Goal: Task Accomplishment & Management: Complete application form

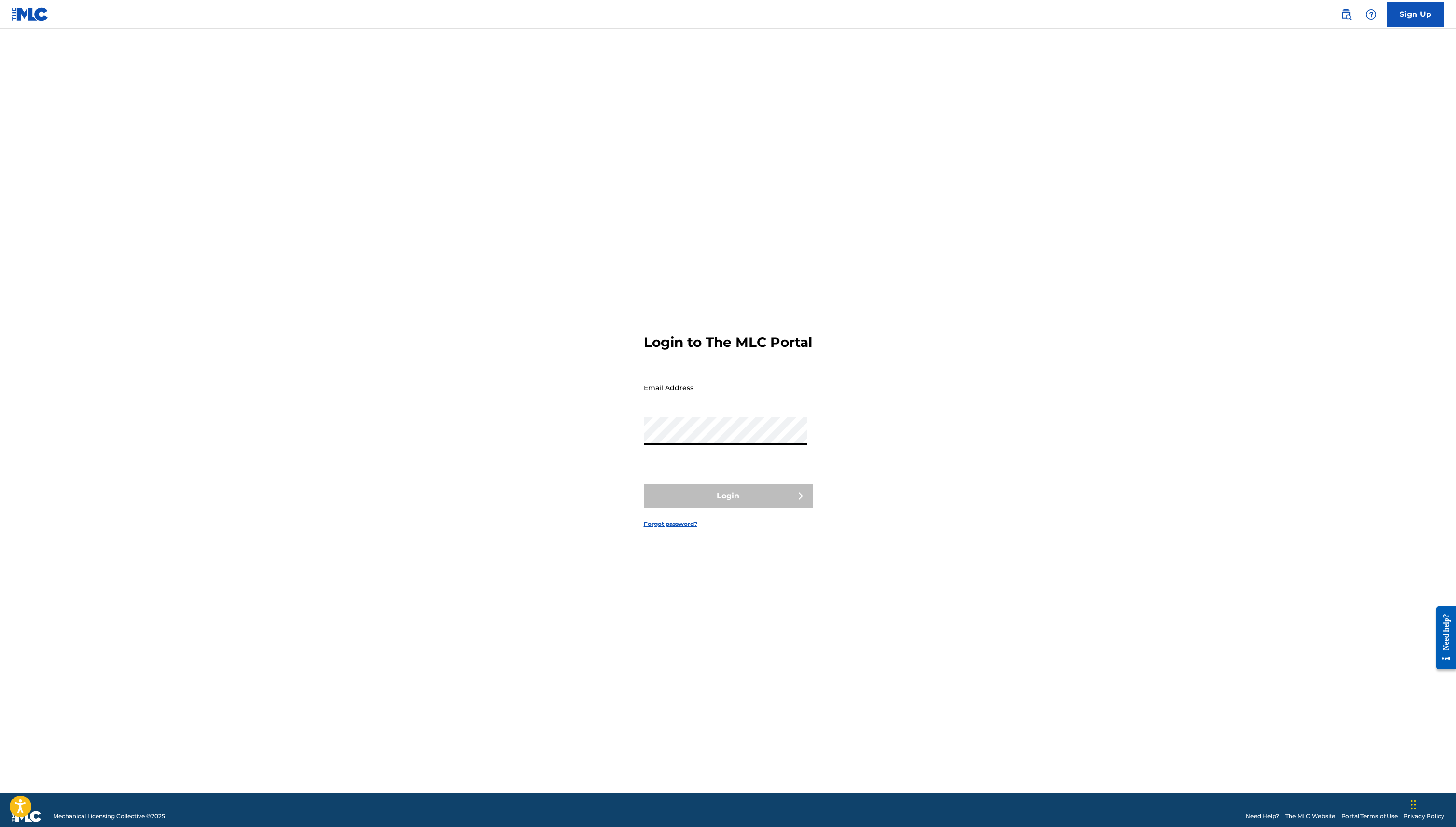
type input "[EMAIL_ADDRESS][DOMAIN_NAME]"
click at [742, 499] on button "Login" at bounding box center [728, 496] width 169 height 24
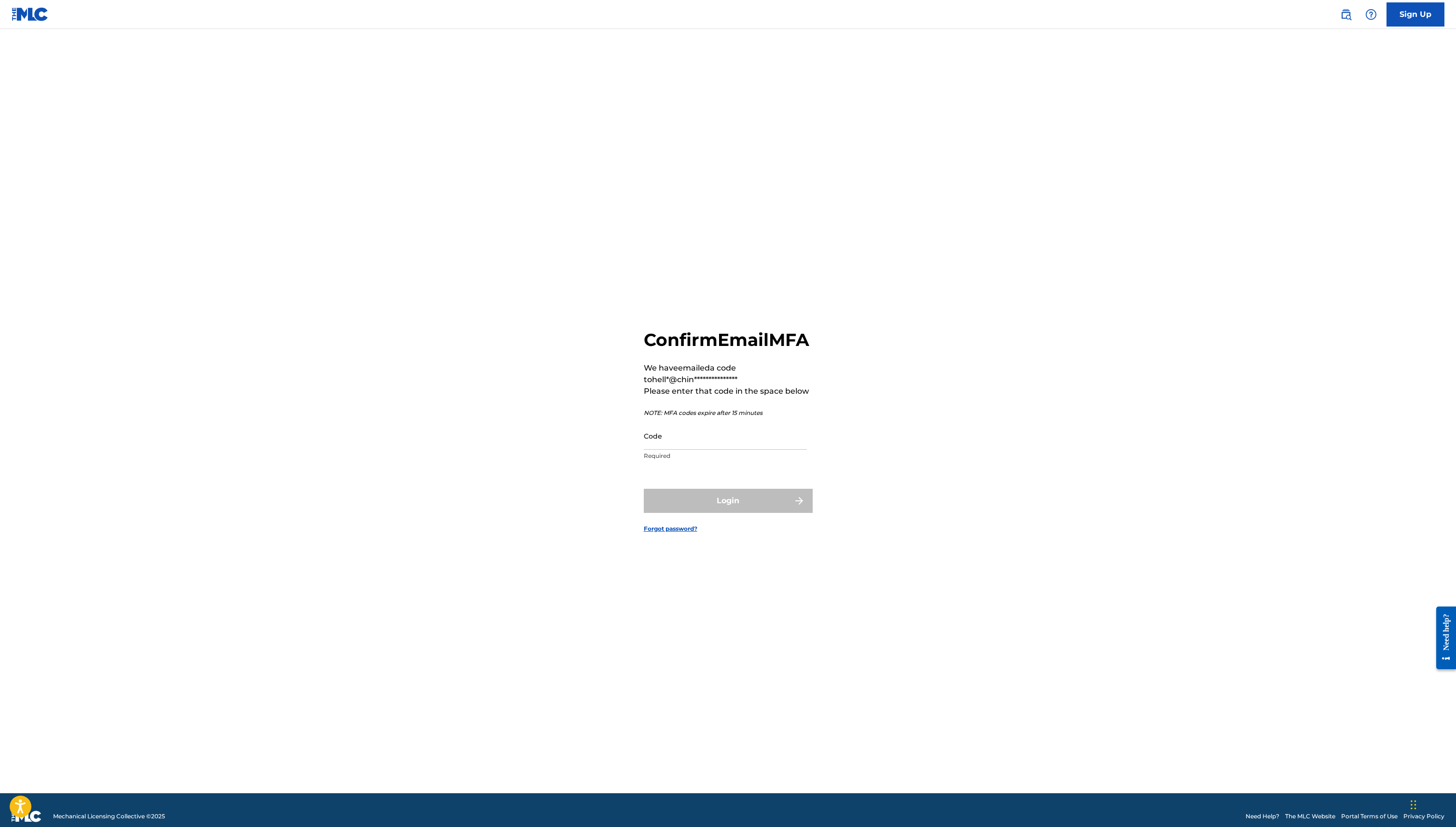
click at [736, 443] on input "Code" at bounding box center [725, 436] width 163 height 28
click at [706, 449] on input "Code" at bounding box center [725, 436] width 163 height 28
paste input "218747"
type input "218747"
click at [700, 506] on button "Login" at bounding box center [728, 501] width 169 height 24
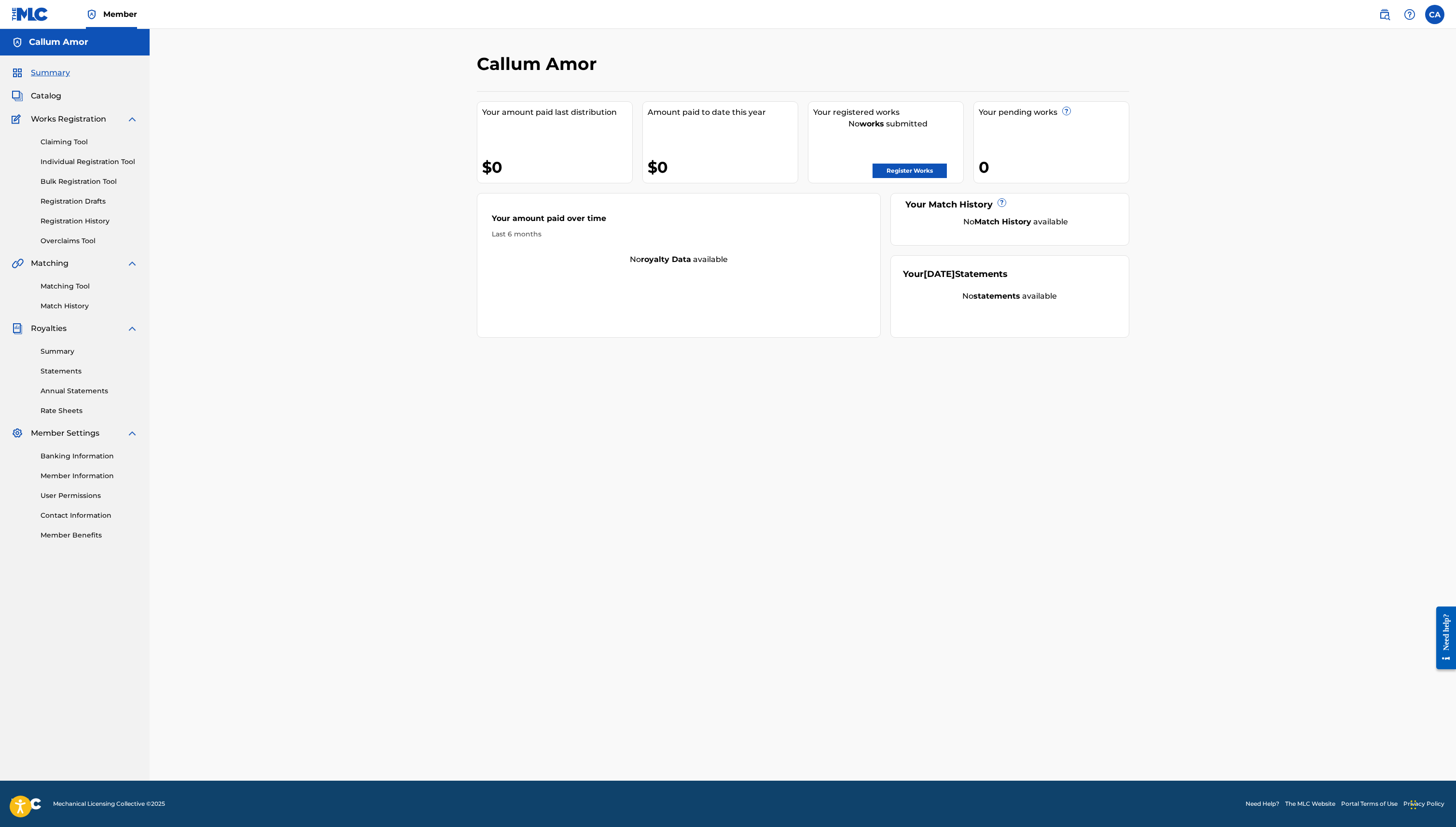
click at [68, 149] on div "Claiming Tool Individual Registration Tool Bulk Registration Tool Registration …" at bounding box center [75, 185] width 127 height 121
click at [68, 141] on link "Claiming Tool" at bounding box center [89, 142] width 98 height 10
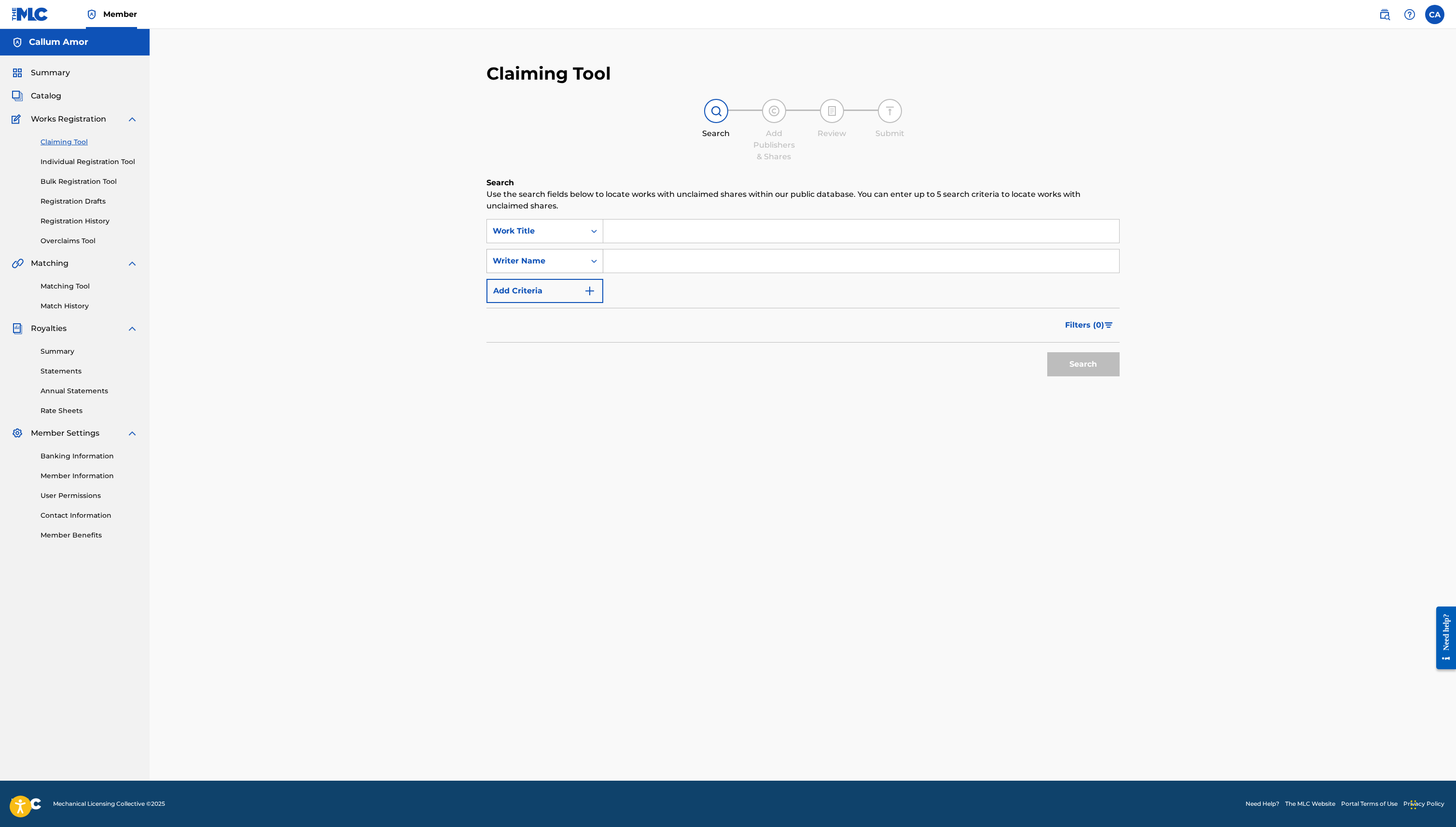
click at [550, 255] on div "Writer Name" at bounding box center [536, 261] width 87 height 12
click at [65, 287] on link "Matching Tool" at bounding box center [89, 286] width 98 height 10
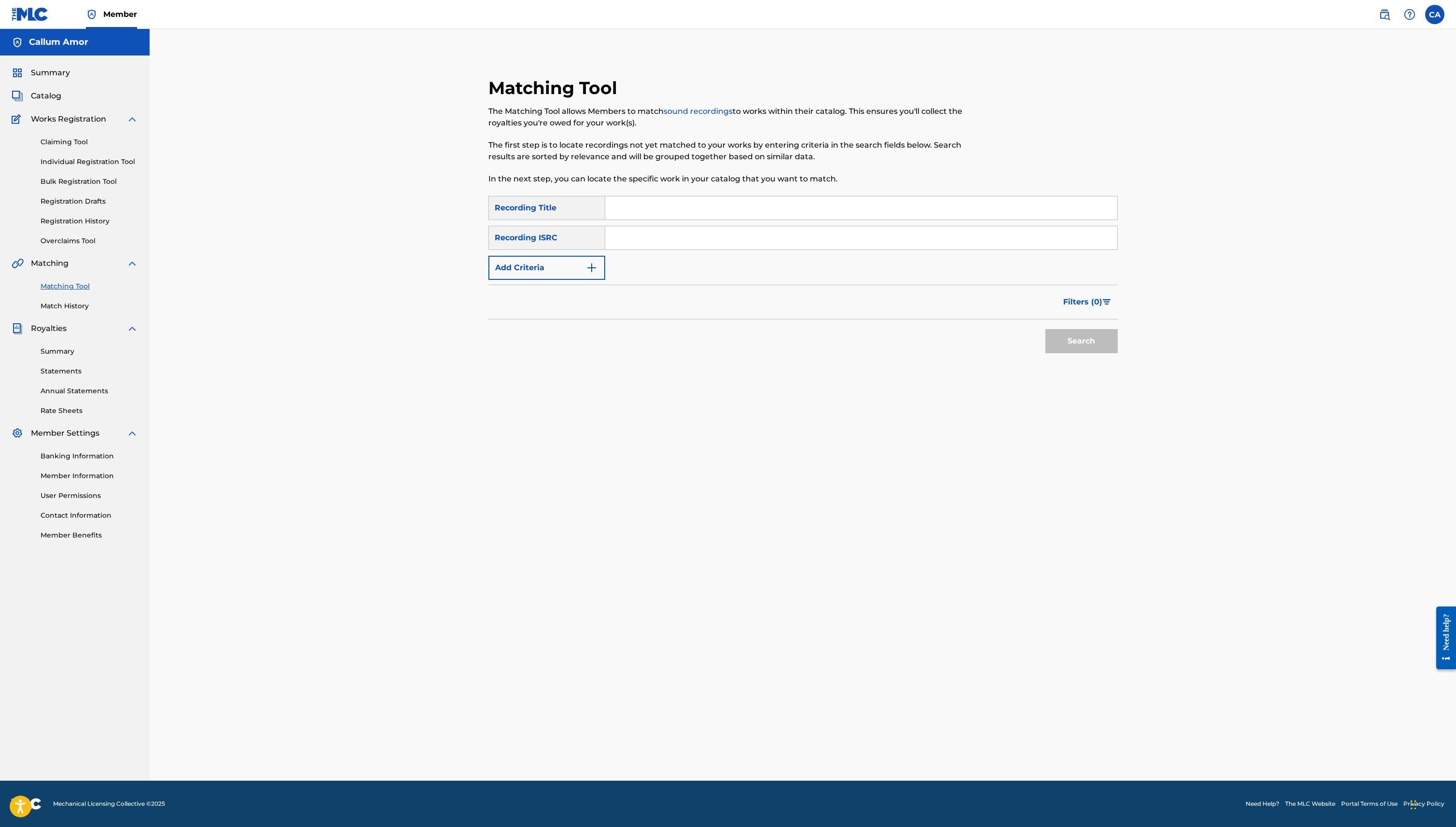
click at [650, 214] on input "Search Form" at bounding box center [861, 208] width 512 height 23
click at [578, 261] on button "Add Criteria" at bounding box center [547, 268] width 117 height 24
click at [580, 259] on div "Writer" at bounding box center [538, 268] width 98 height 18
click at [573, 280] on div "Recording Artist" at bounding box center [547, 292] width 116 height 24
click at [650, 274] on input "Search Form" at bounding box center [852, 267] width 494 height 23
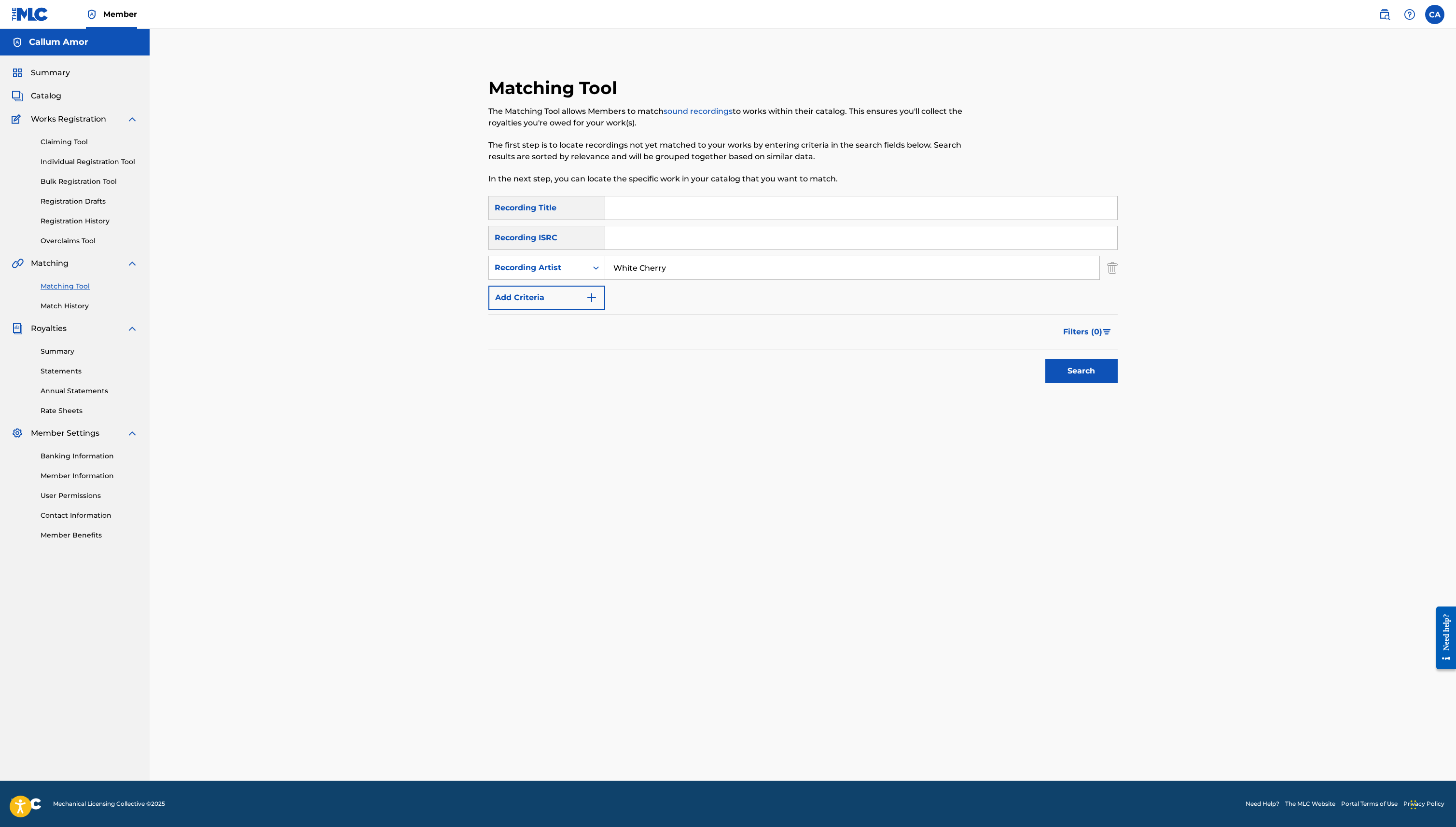
type input "White Cherry"
click at [1045, 359] on button "Search" at bounding box center [1081, 371] width 72 height 24
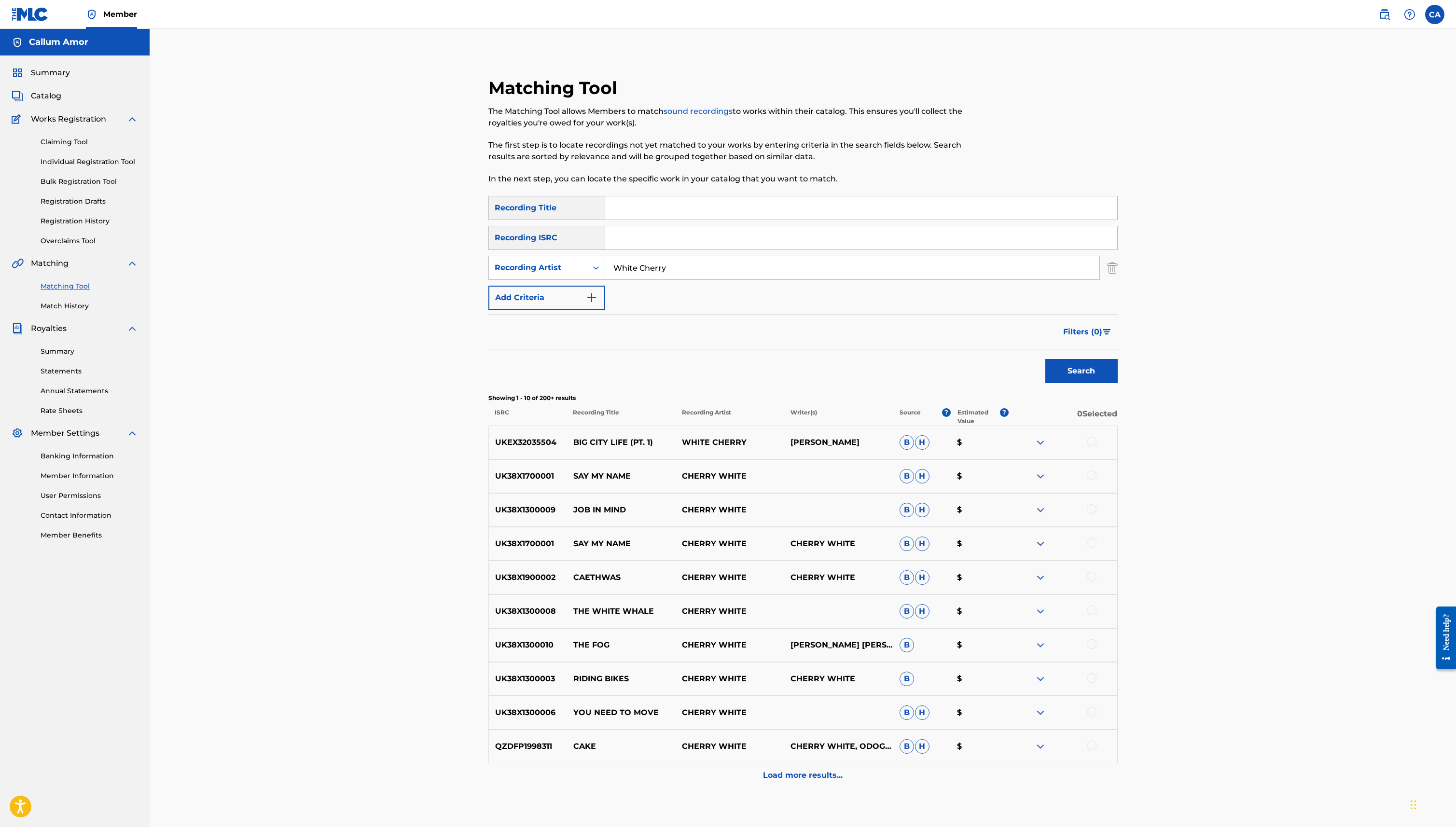
click at [677, 218] on input "Search Form" at bounding box center [861, 208] width 512 height 23
click at [623, 220] on div "SearchWithCriteria1ce6c854-24e4-4d44-b16f-4b477a25ae97 Recording Title Meloncho…" at bounding box center [803, 253] width 629 height 114
click at [624, 209] on input "Meloncholy" at bounding box center [861, 208] width 512 height 23
click at [629, 209] on input "Meloncholy" at bounding box center [861, 208] width 512 height 23
click at [633, 208] on input "Meloncholy" at bounding box center [861, 208] width 512 height 23
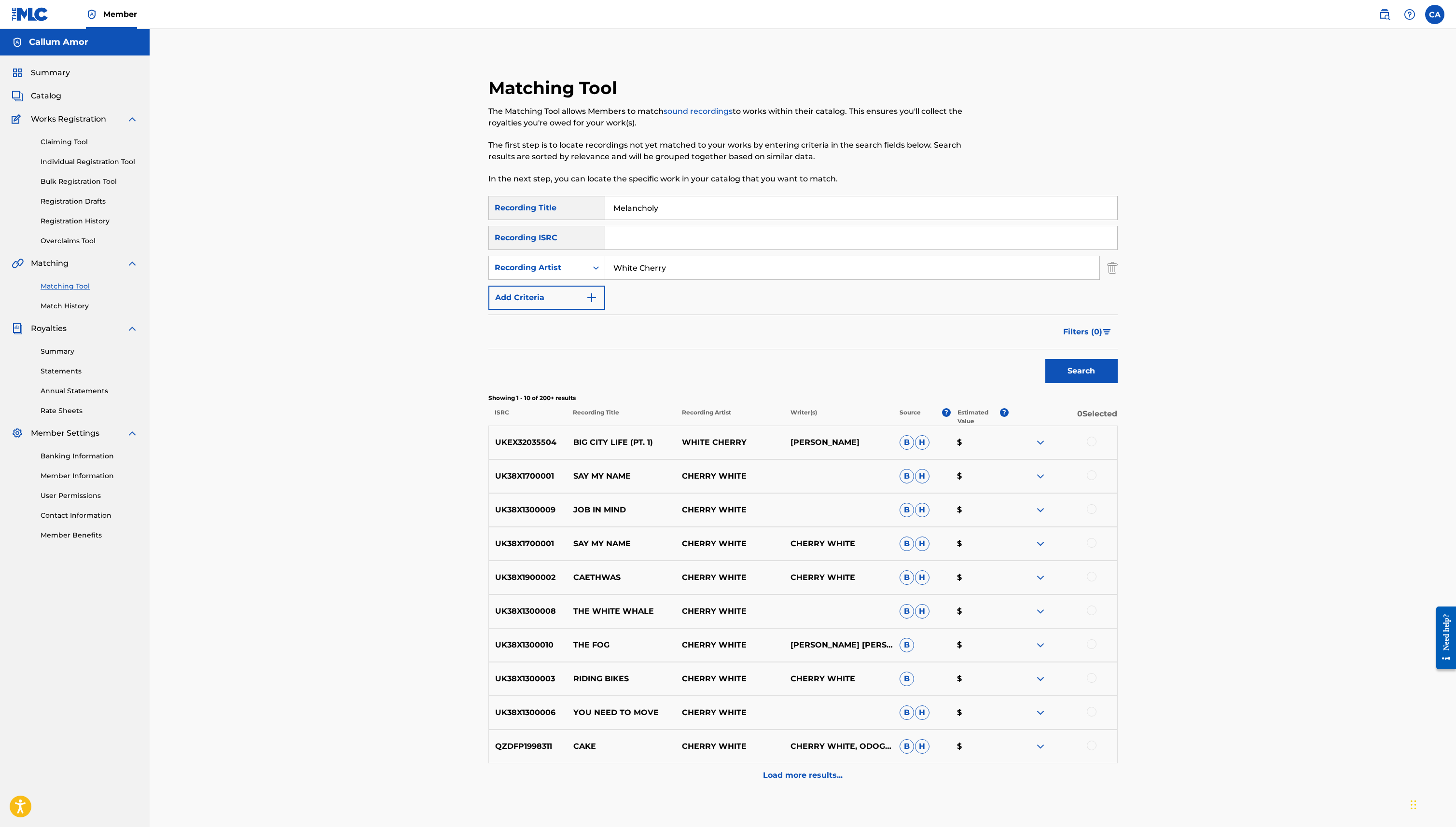
type input "Melancholy"
click at [1045, 359] on button "Search" at bounding box center [1081, 371] width 72 height 24
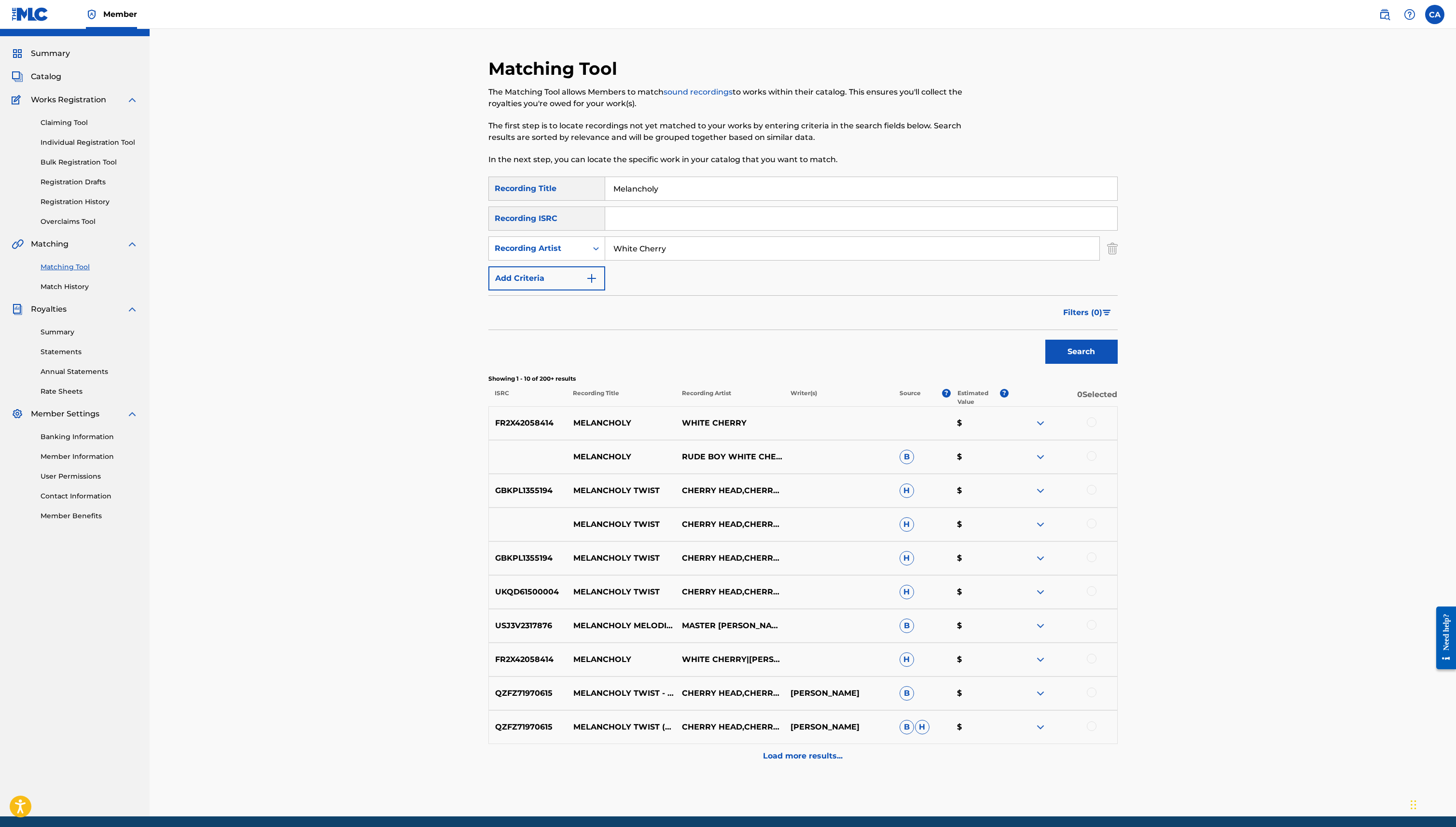
scroll to position [20, 0]
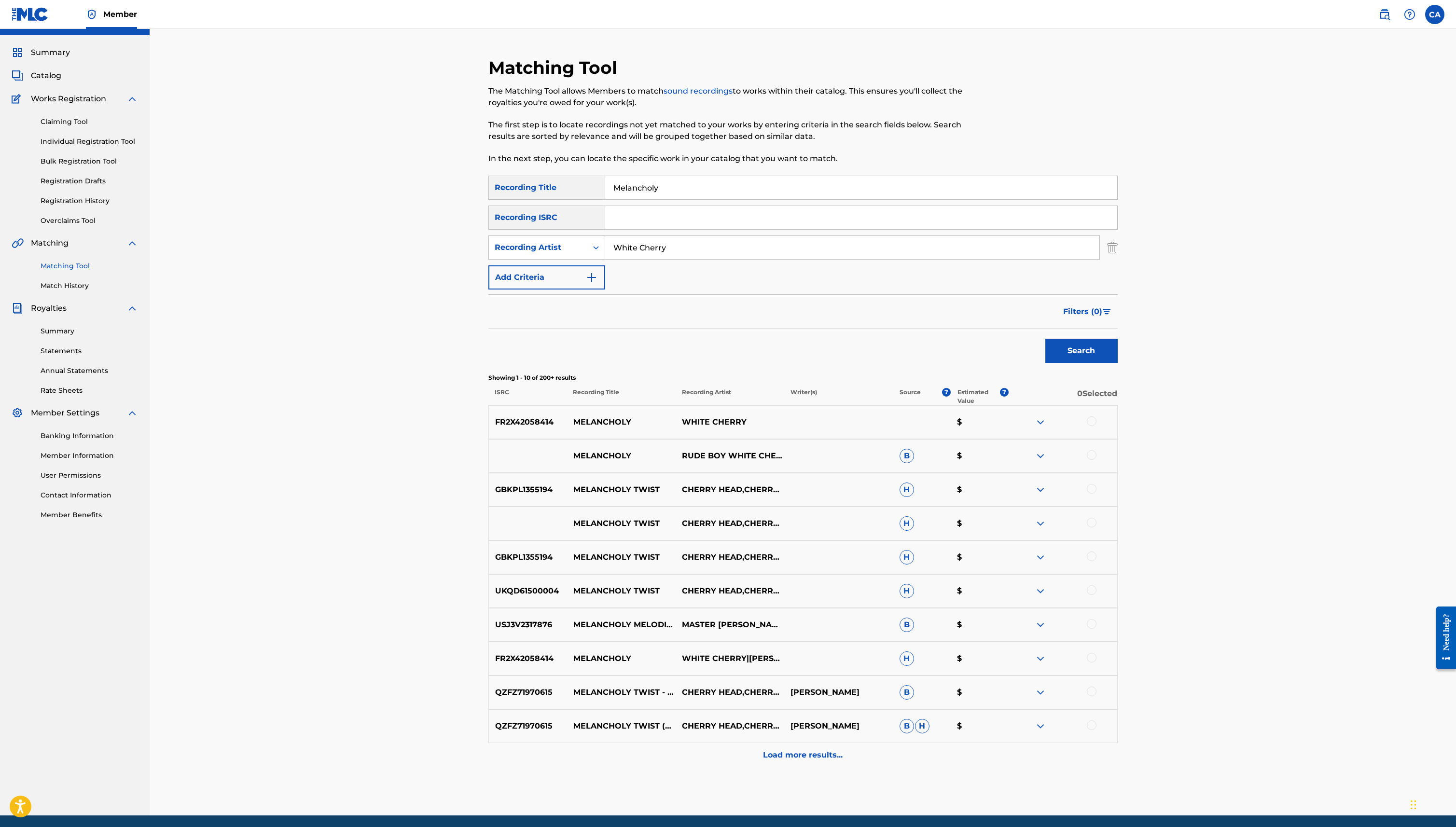
click at [809, 752] on p "Load more results..." at bounding box center [803, 755] width 79 height 12
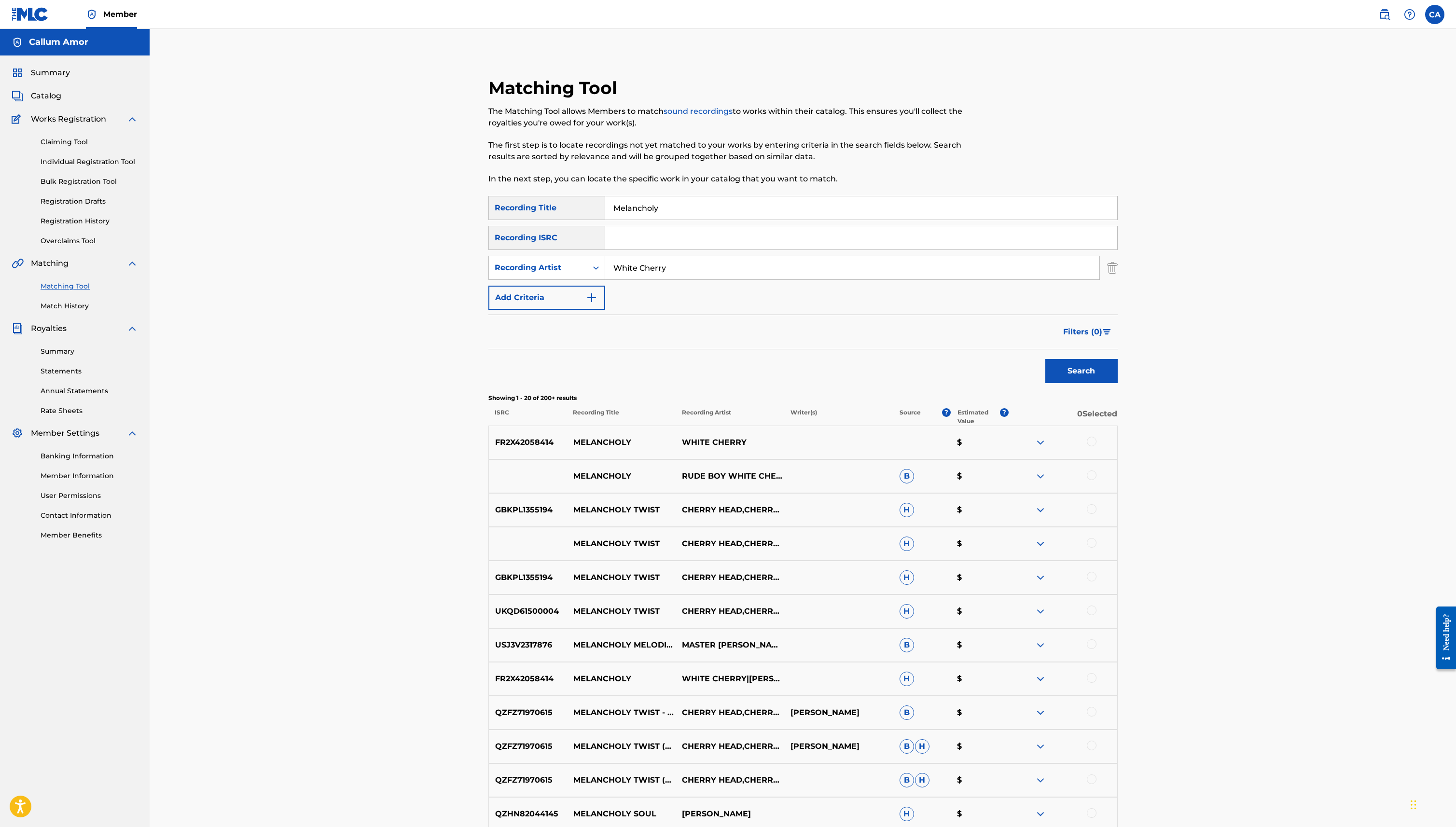
click at [663, 214] on input "Melancholy" at bounding box center [861, 208] width 512 height 23
click at [695, 270] on input "White Cherry" at bounding box center [852, 267] width 494 height 23
click at [1102, 368] on button "Search" at bounding box center [1081, 371] width 72 height 24
click at [49, 140] on link "Claiming Tool" at bounding box center [89, 142] width 98 height 10
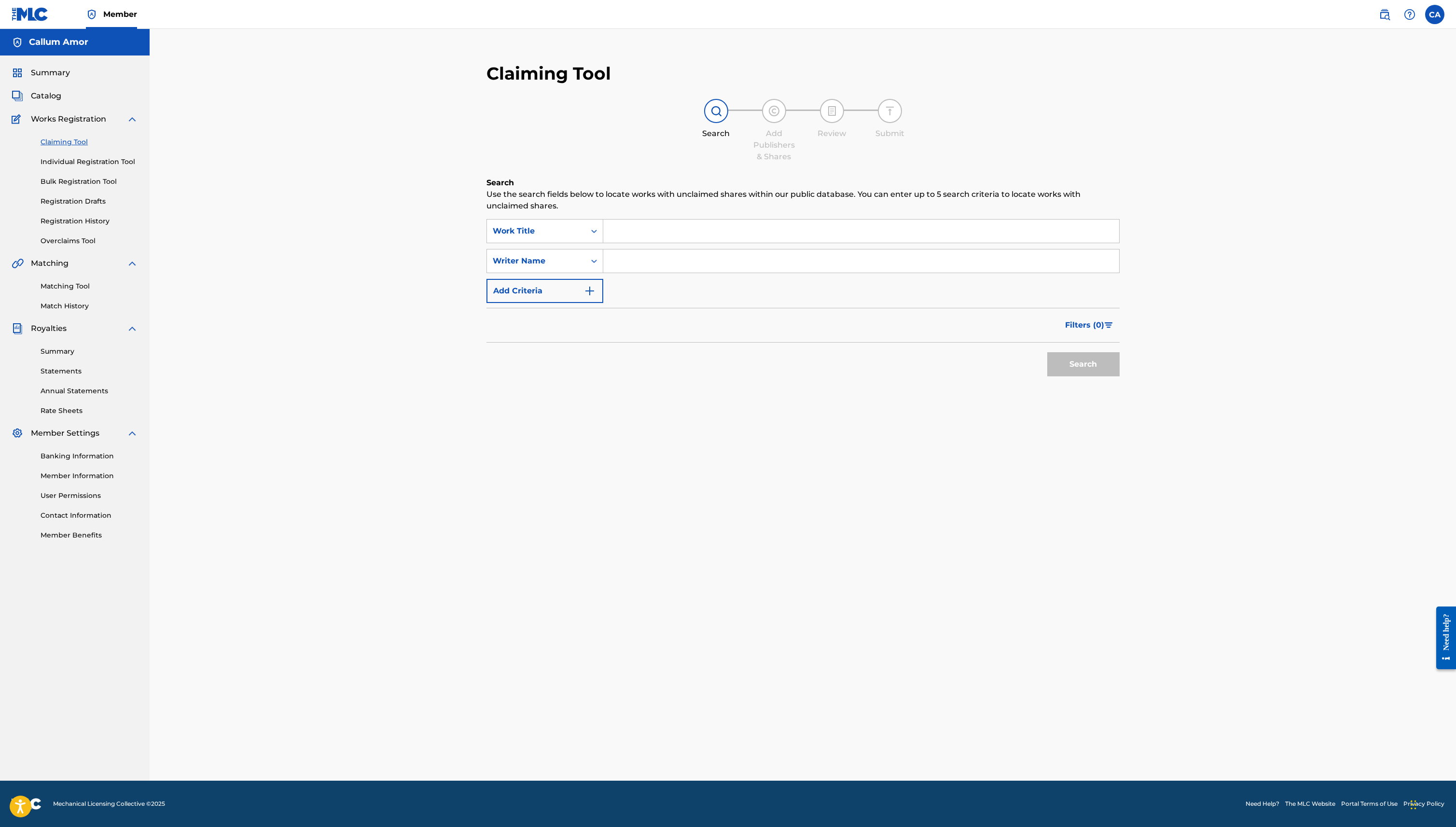
click at [631, 245] on div "SearchWithCriteria754a8727-a4a3-43ca-9dcb-e9137ed440af Work Title SearchWithCri…" at bounding box center [803, 261] width 633 height 84
click at [635, 231] on input "Search Form" at bounding box center [861, 231] width 516 height 23
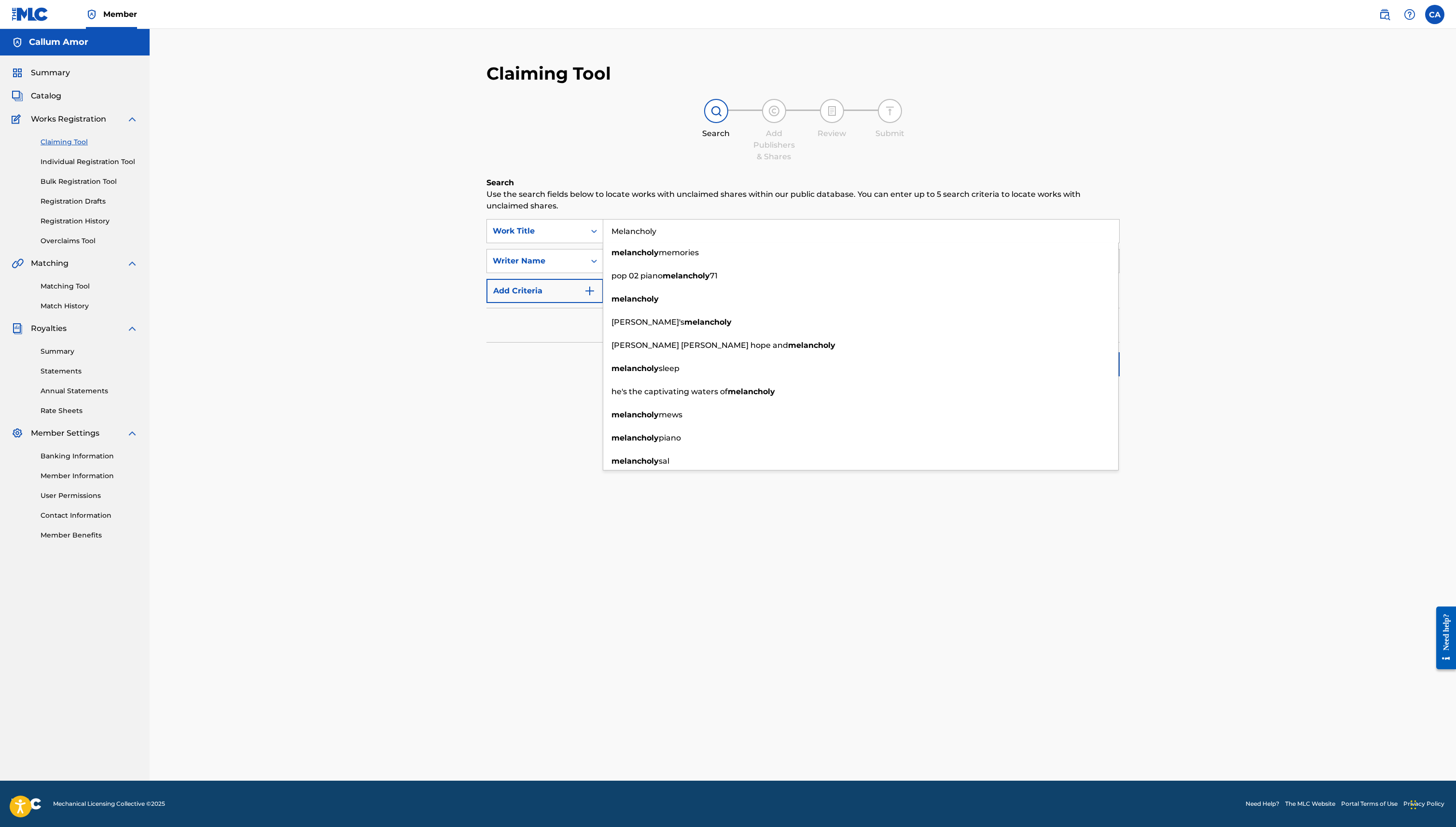
type input "Melancholy"
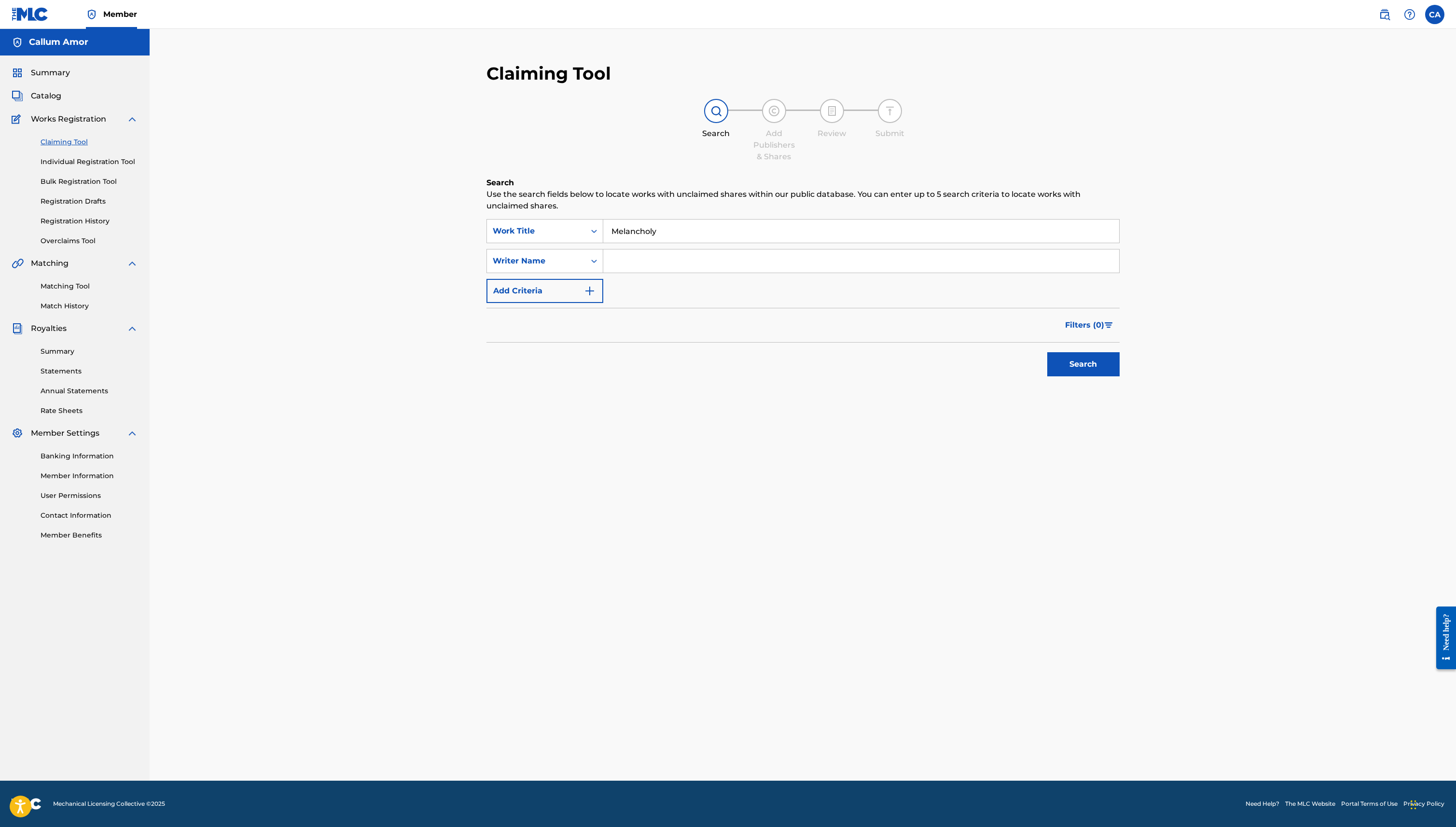
click at [511, 360] on div "Search" at bounding box center [803, 362] width 633 height 39
click at [579, 285] on button "Add Criteria" at bounding box center [545, 291] width 117 height 24
click at [573, 294] on div "ISWC" at bounding box center [536, 291] width 87 height 12
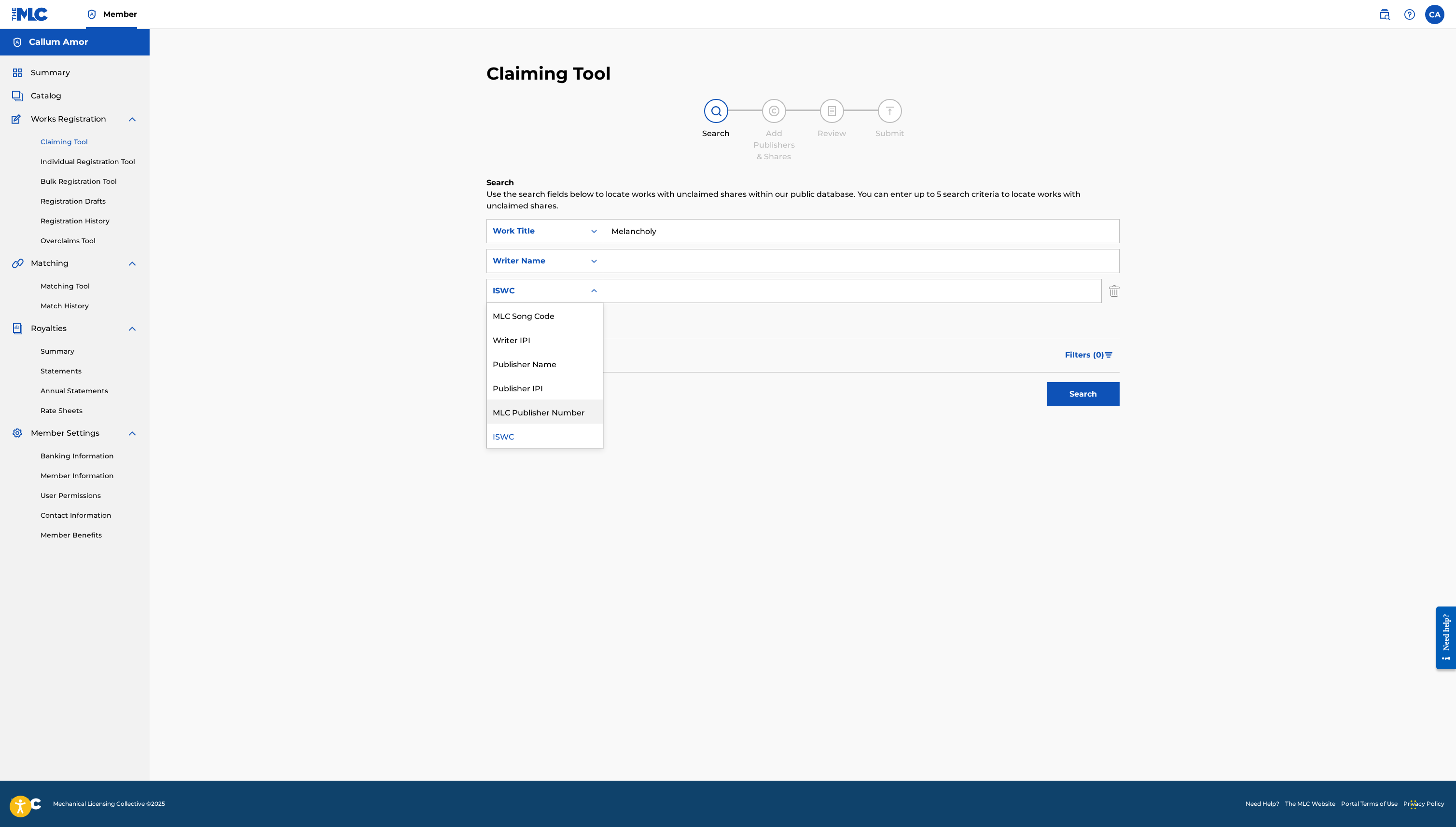
click at [707, 380] on div "Search" at bounding box center [803, 392] width 633 height 39
click at [1052, 392] on button "Search" at bounding box center [1083, 394] width 72 height 24
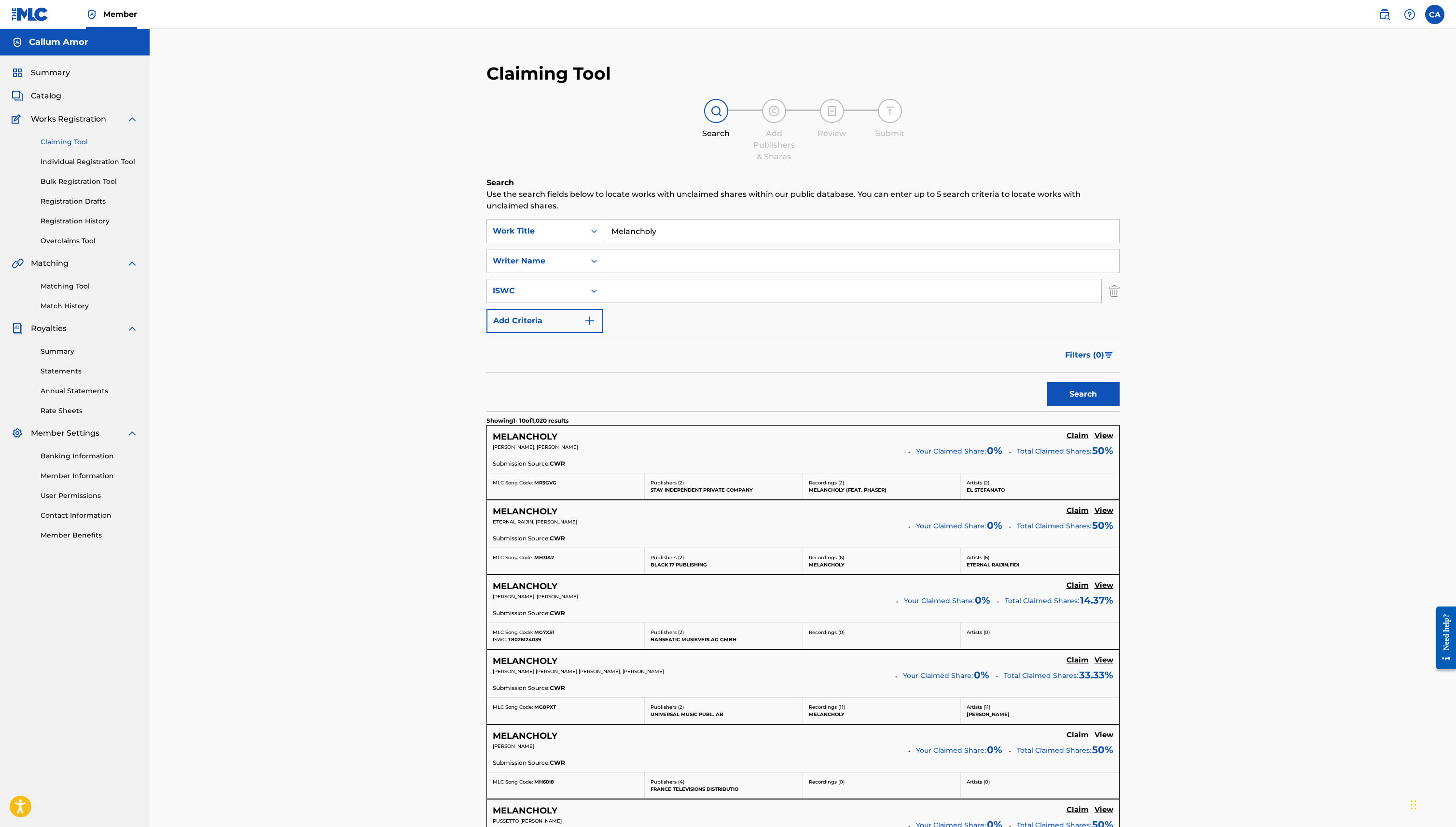
click at [640, 262] on input "Search Form" at bounding box center [861, 261] width 516 height 23
click at [576, 319] on button "Add Criteria" at bounding box center [545, 321] width 117 height 24
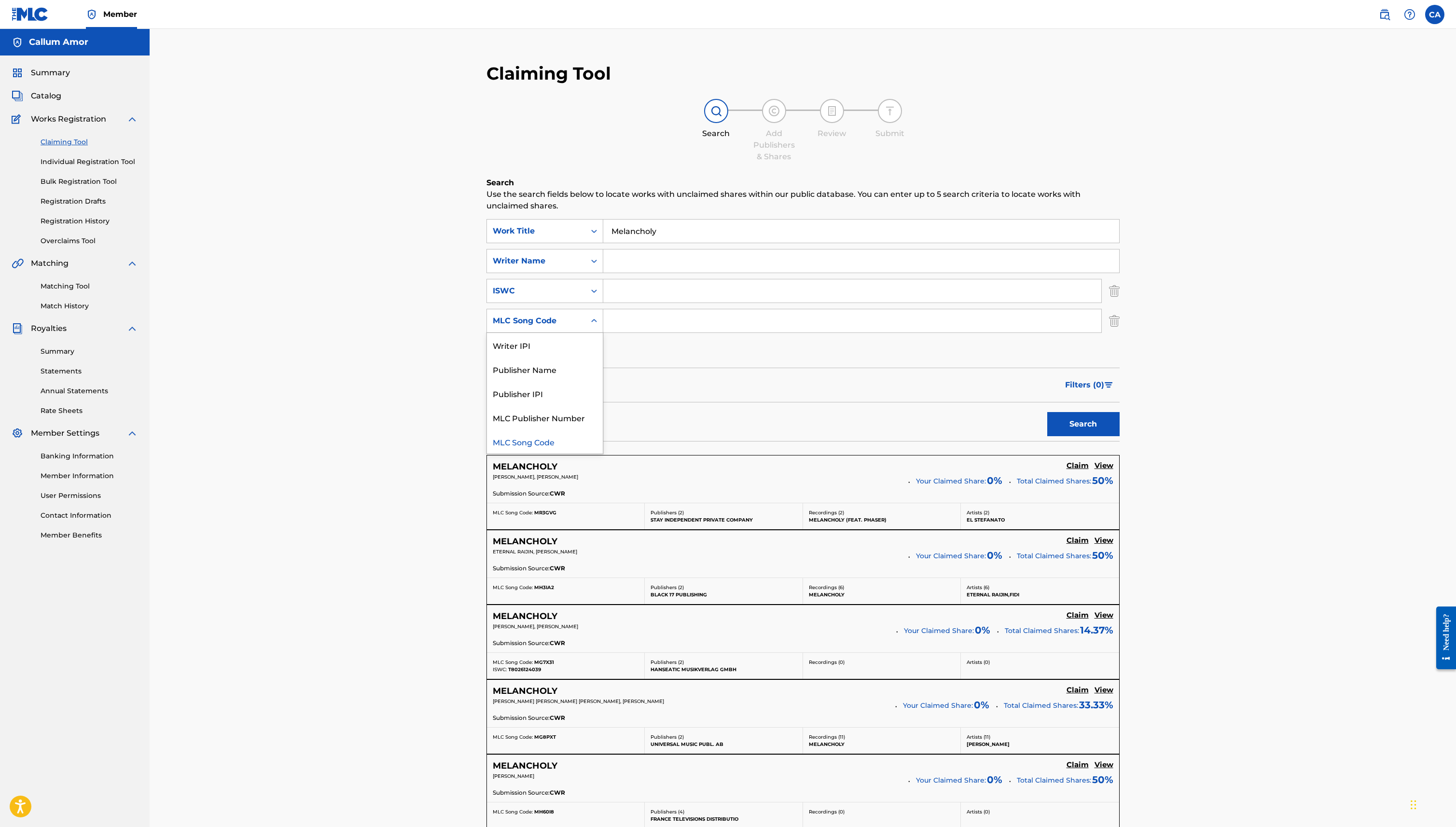
click at [570, 321] on div "MLC Song Code" at bounding box center [536, 321] width 87 height 12
click at [722, 381] on div "Filters ( 0 )" at bounding box center [803, 385] width 633 height 35
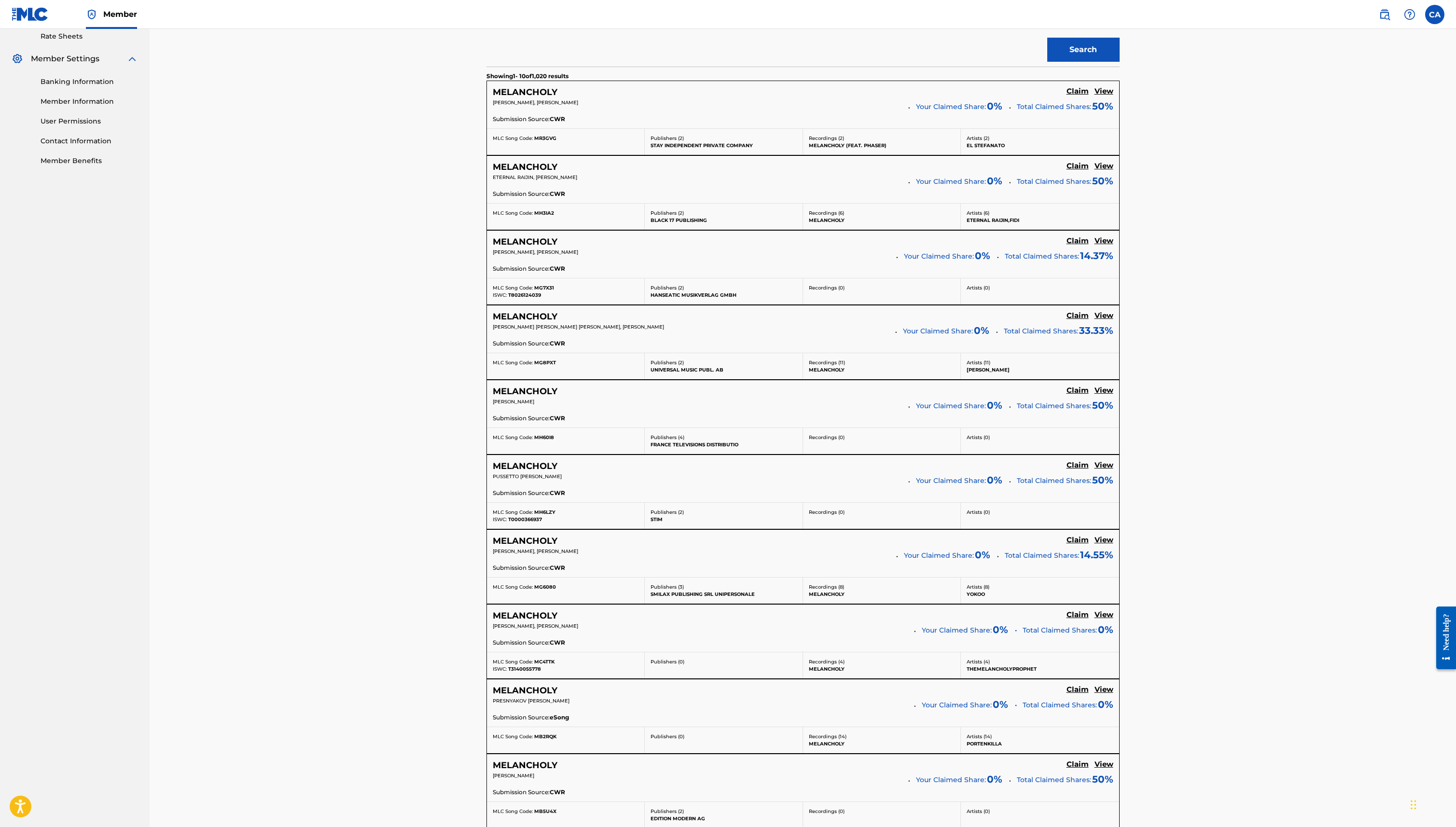
scroll to position [496, 0]
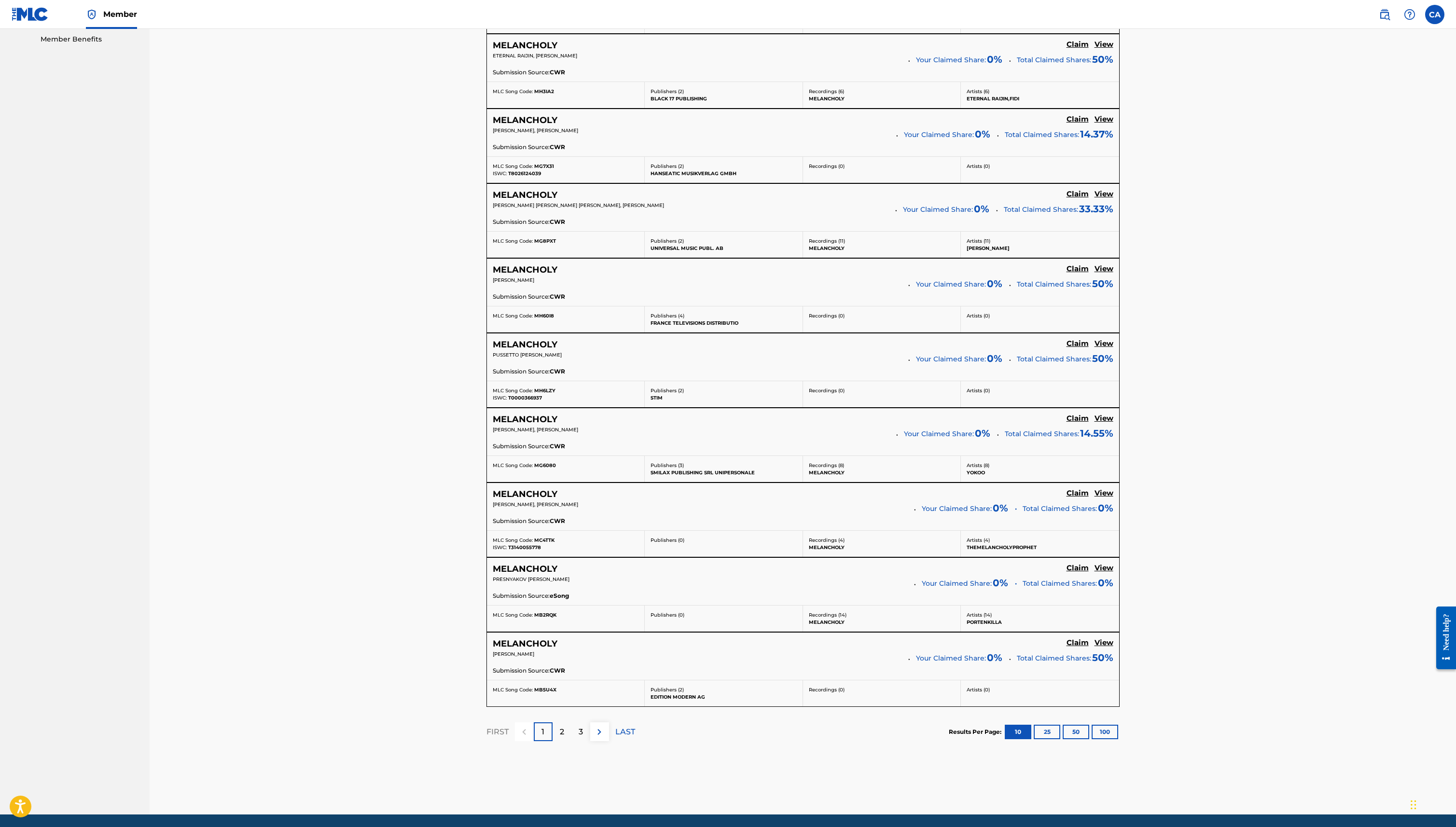
click at [1097, 727] on button "100" at bounding box center [1105, 732] width 26 height 15
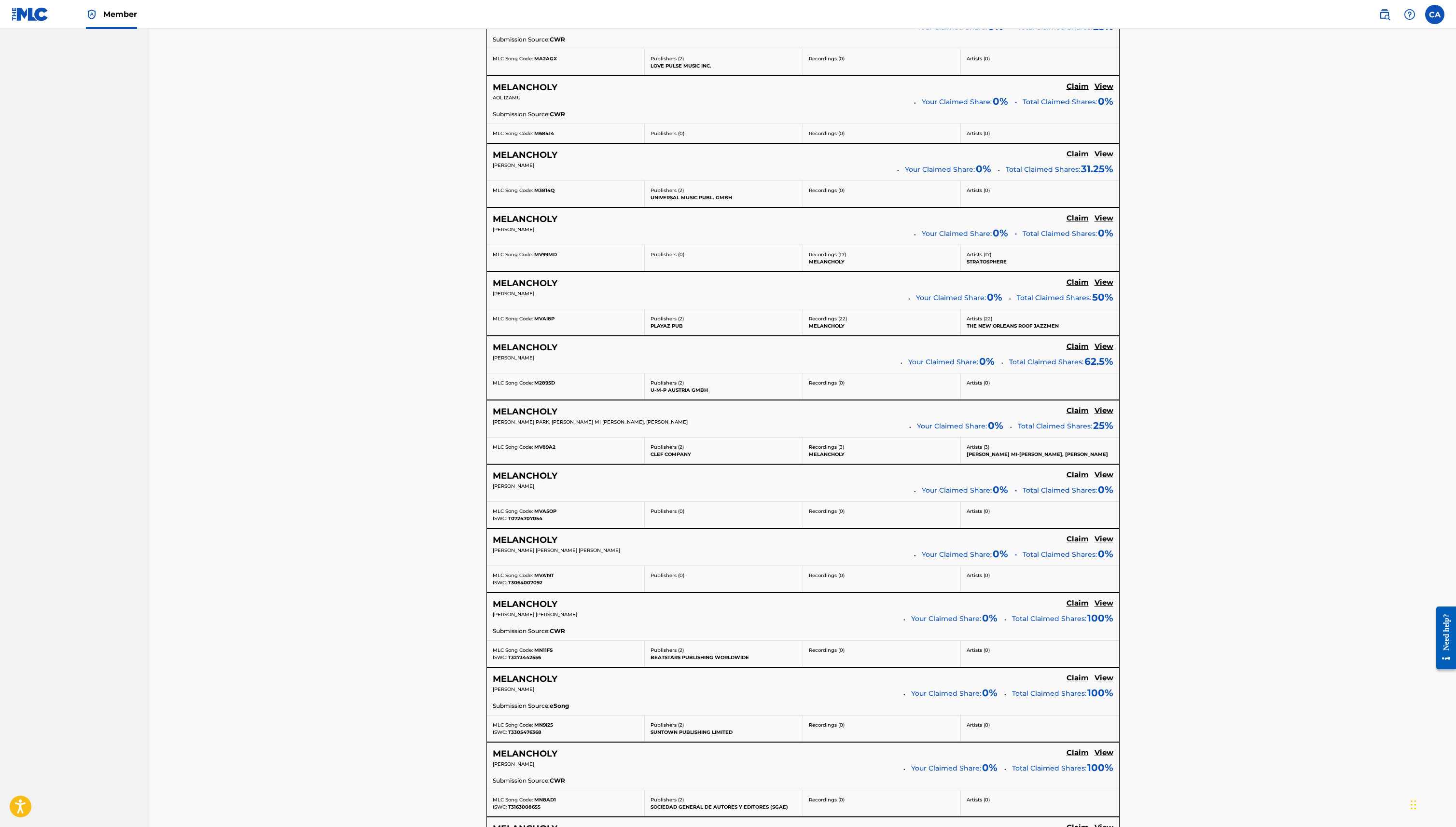
scroll to position [2655, 0]
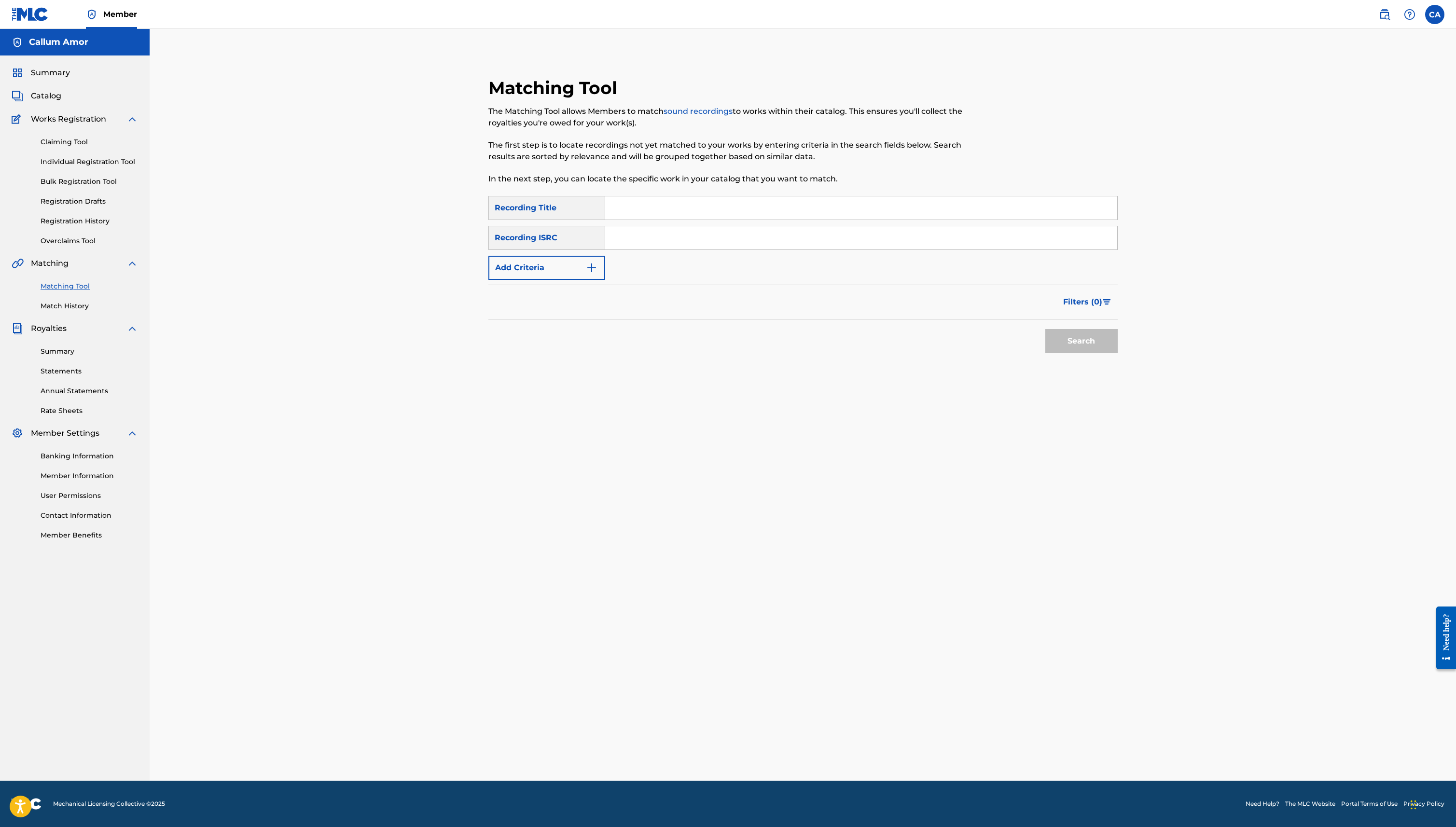
click at [686, 208] on input "Search Form" at bounding box center [861, 208] width 512 height 23
click at [563, 242] on div "Recording ISRC" at bounding box center [547, 238] width 117 height 24
click at [564, 261] on button "Add Criteria" at bounding box center [547, 268] width 117 height 24
click at [574, 263] on div "Writer" at bounding box center [538, 268] width 87 height 12
click at [583, 288] on div "Recording Artist" at bounding box center [547, 292] width 116 height 24
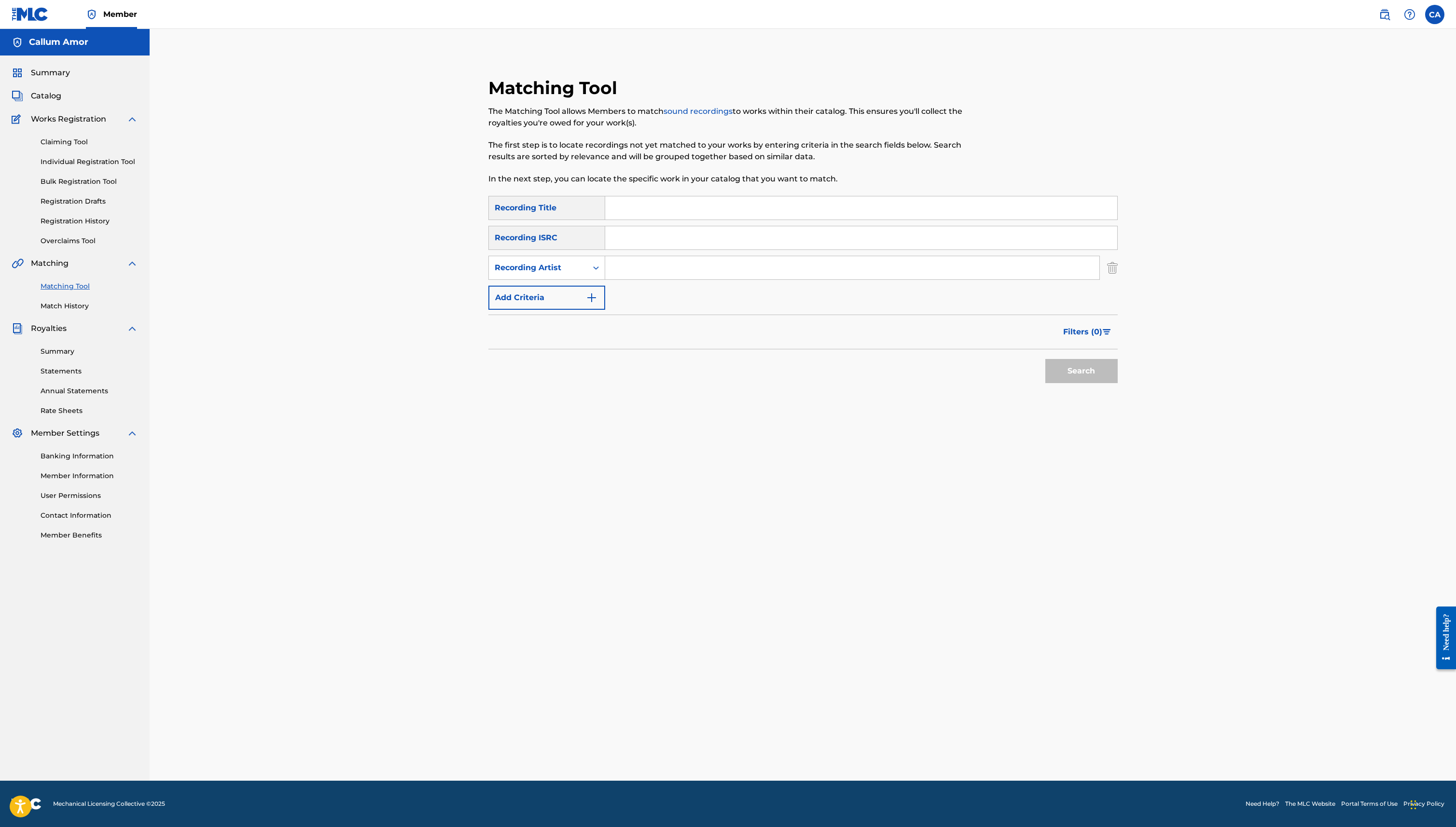
click at [695, 244] on input "Search Form" at bounding box center [861, 238] width 512 height 23
click at [683, 267] on input "Search Form" at bounding box center [852, 267] width 494 height 23
type input "White Cherry"
click at [1099, 388] on div "Search" at bounding box center [1079, 369] width 77 height 39
click at [1092, 379] on button "Search" at bounding box center [1081, 371] width 72 height 24
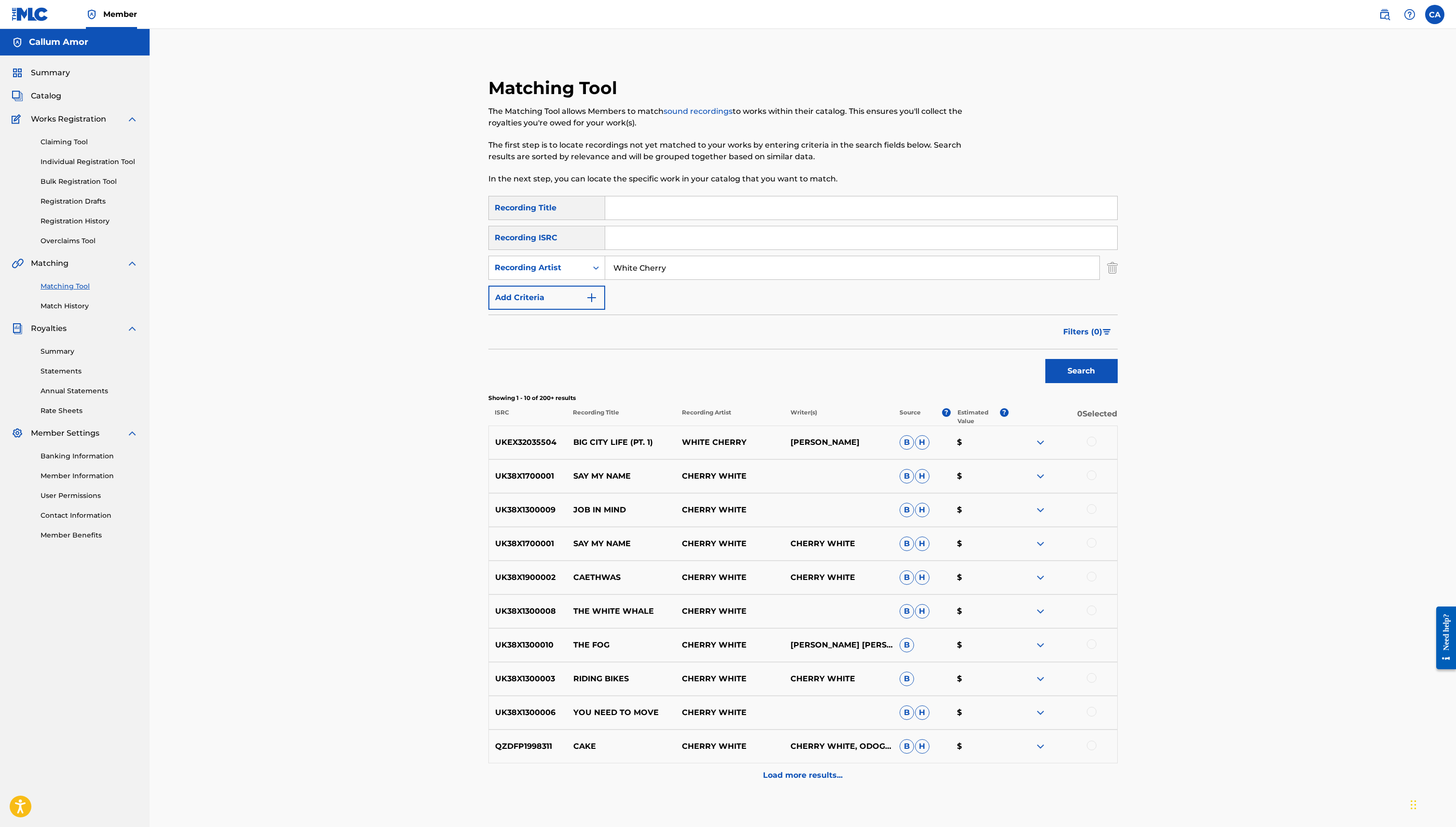
click at [771, 438] on p "WHITE CHERRY" at bounding box center [730, 442] width 109 height 12
copy p "[PERSON_NAME]"
drag, startPoint x: 792, startPoint y: 439, endPoint x: 880, endPoint y: 439, distance: 88.0
click at [880, 439] on p "[PERSON_NAME]" at bounding box center [839, 442] width 109 height 12
click at [64, 134] on div "Claiming Tool Individual Registration Tool Bulk Registration Tool Registration …" at bounding box center [75, 185] width 127 height 121
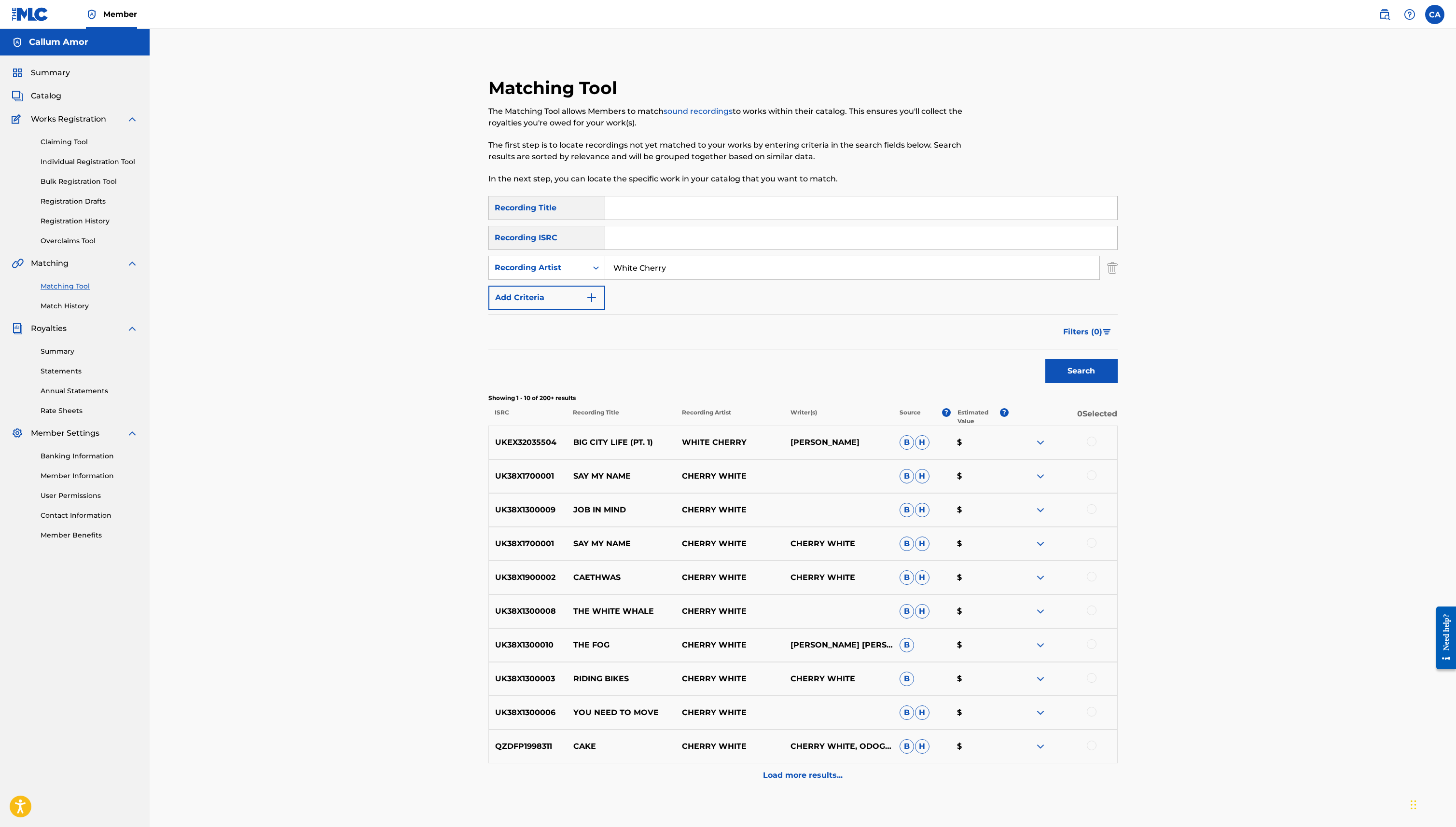
click at [64, 138] on link "Claiming Tool" at bounding box center [89, 142] width 98 height 10
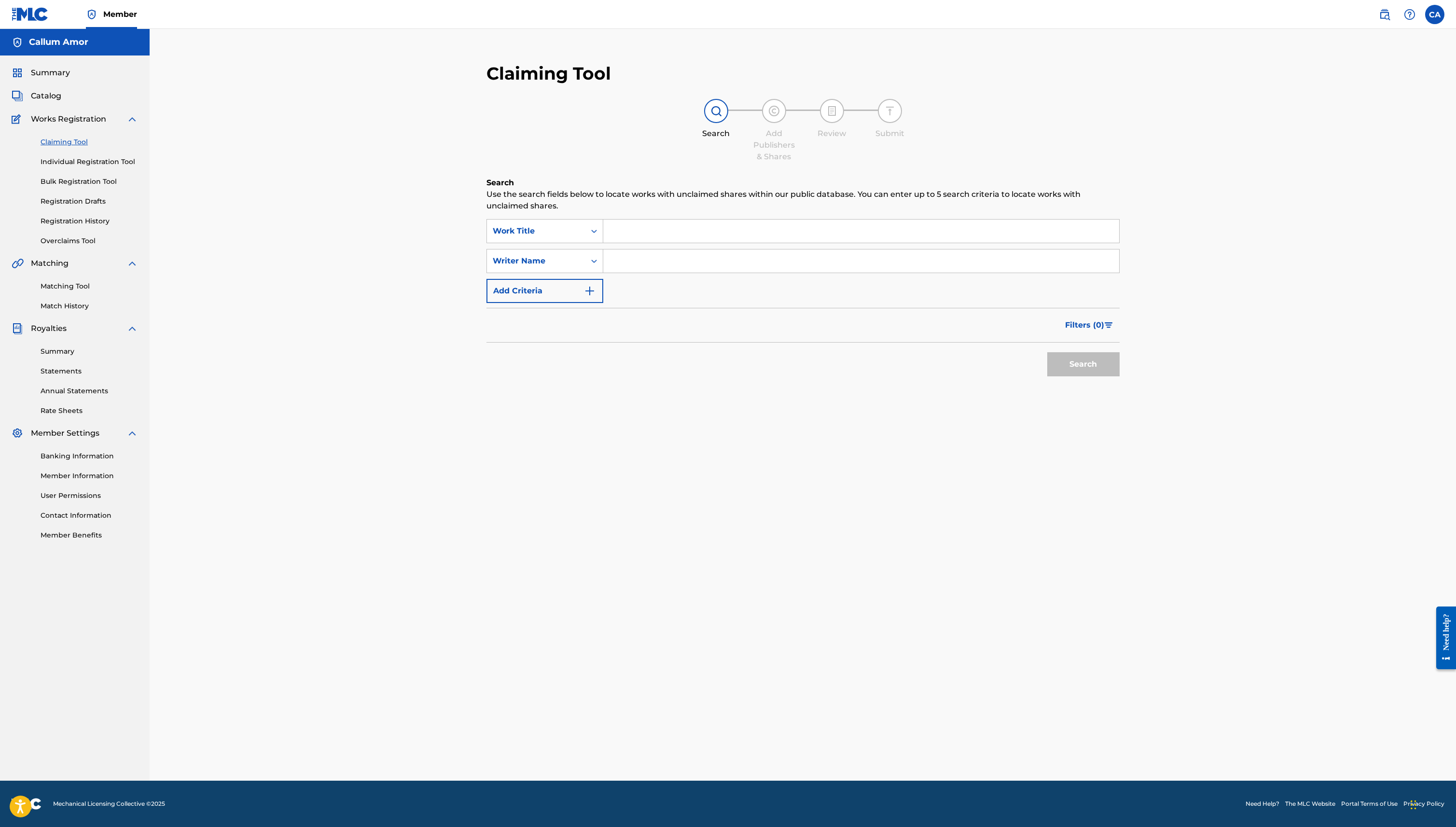
click at [697, 268] on input "Search Form" at bounding box center [861, 261] width 516 height 23
paste input "[PERSON_NAME]"
type input "[PERSON_NAME]"
click at [1066, 343] on div "Search" at bounding box center [1081, 362] width 77 height 39
click at [1070, 358] on button "Search" at bounding box center [1083, 364] width 72 height 24
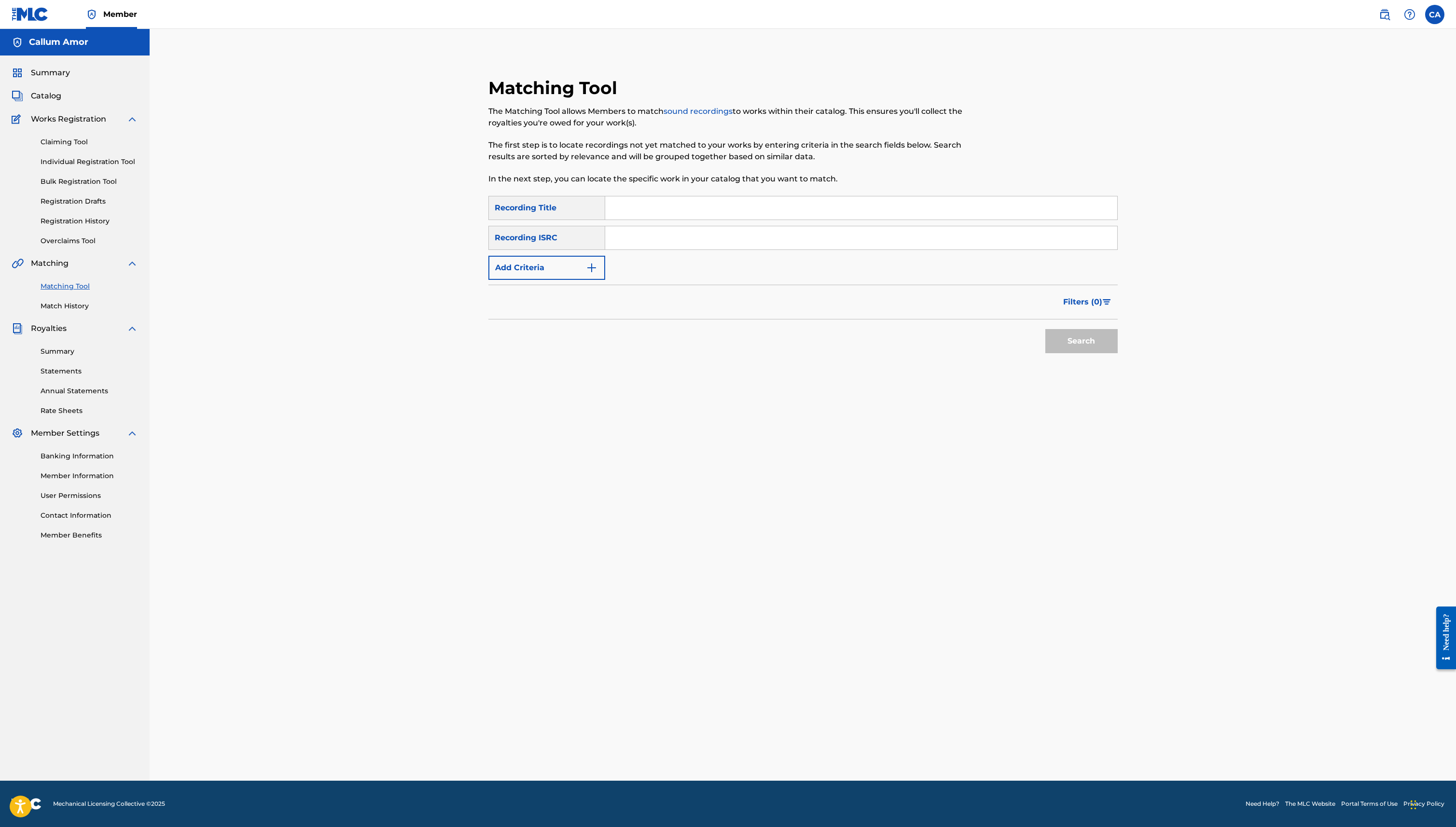
click at [619, 212] on input "Search Form" at bounding box center [861, 208] width 512 height 23
type input "White Cher"
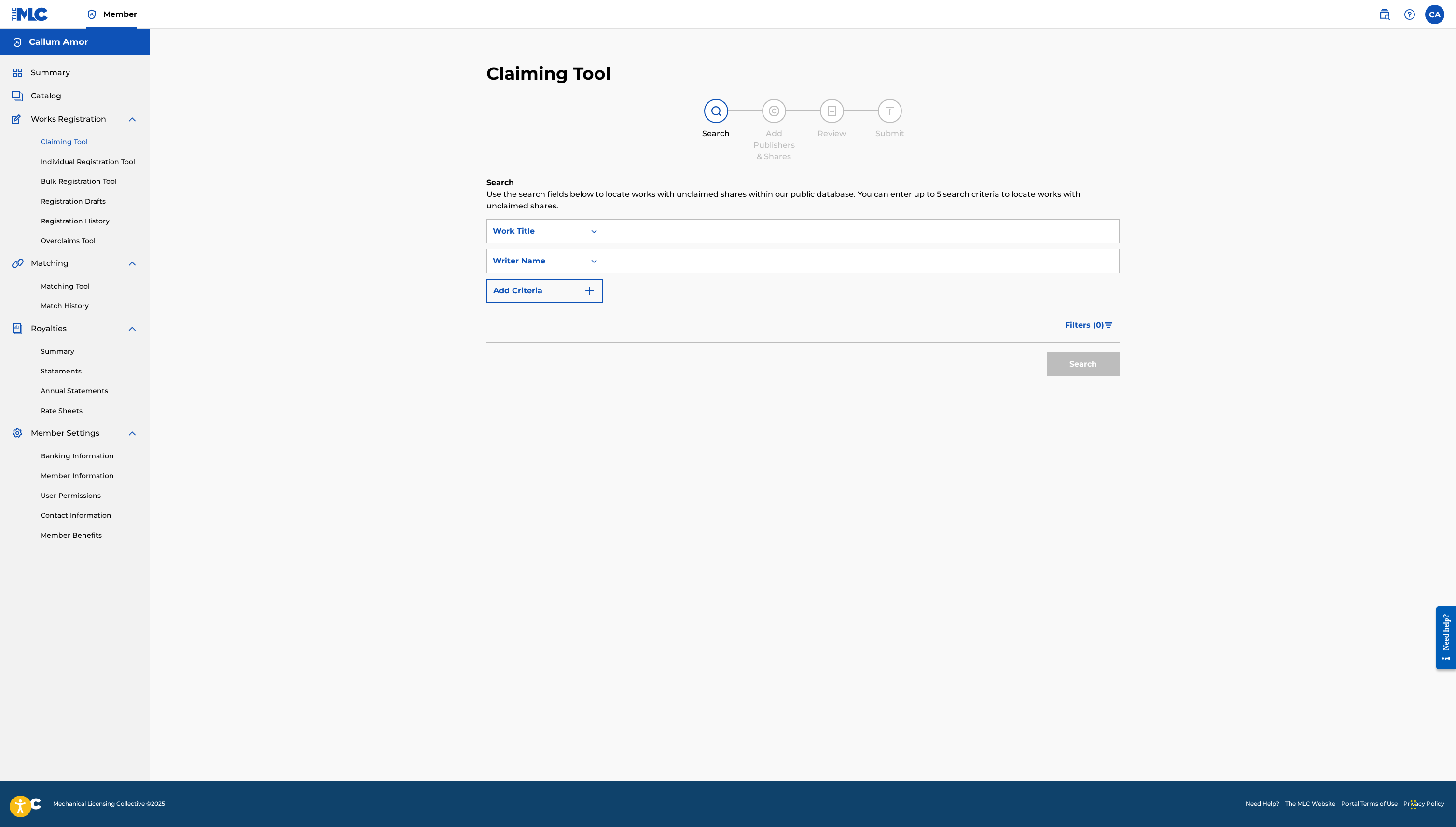
click at [549, 281] on button "Add Criteria" at bounding box center [545, 291] width 117 height 24
click at [550, 281] on div "ISWC" at bounding box center [545, 291] width 117 height 24
click at [550, 282] on div "ISWC" at bounding box center [536, 291] width 98 height 18
click at [70, 282] on link "Matching Tool" at bounding box center [89, 286] width 98 height 10
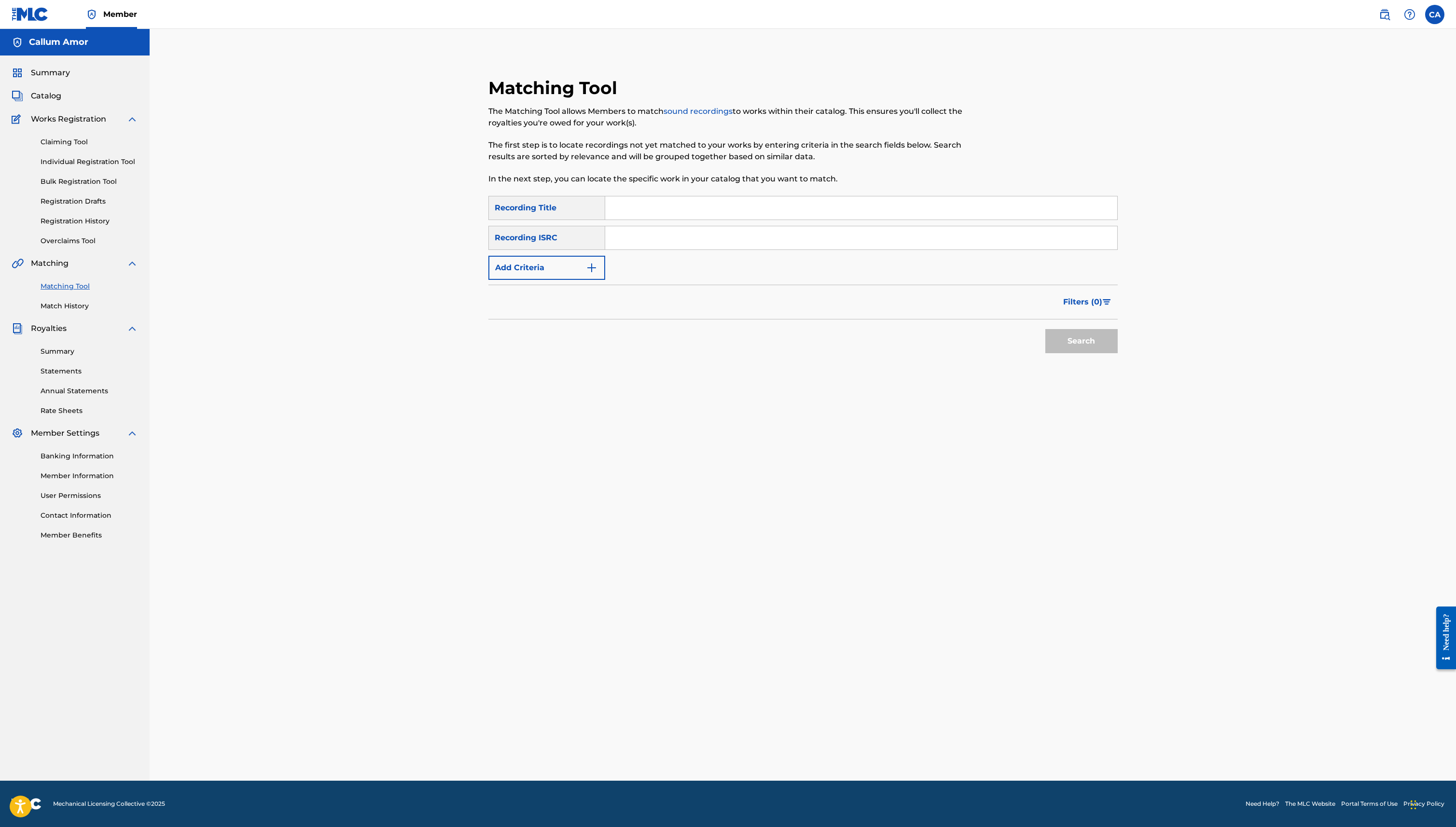
click at [630, 208] on input "Search Form" at bounding box center [861, 208] width 512 height 23
type input "Melancholy"
click at [566, 248] on div "Recording ISRC" at bounding box center [547, 238] width 117 height 24
click at [566, 256] on button "Add Criteria" at bounding box center [547, 268] width 117 height 24
click at [567, 256] on div "Writer" at bounding box center [547, 268] width 117 height 24
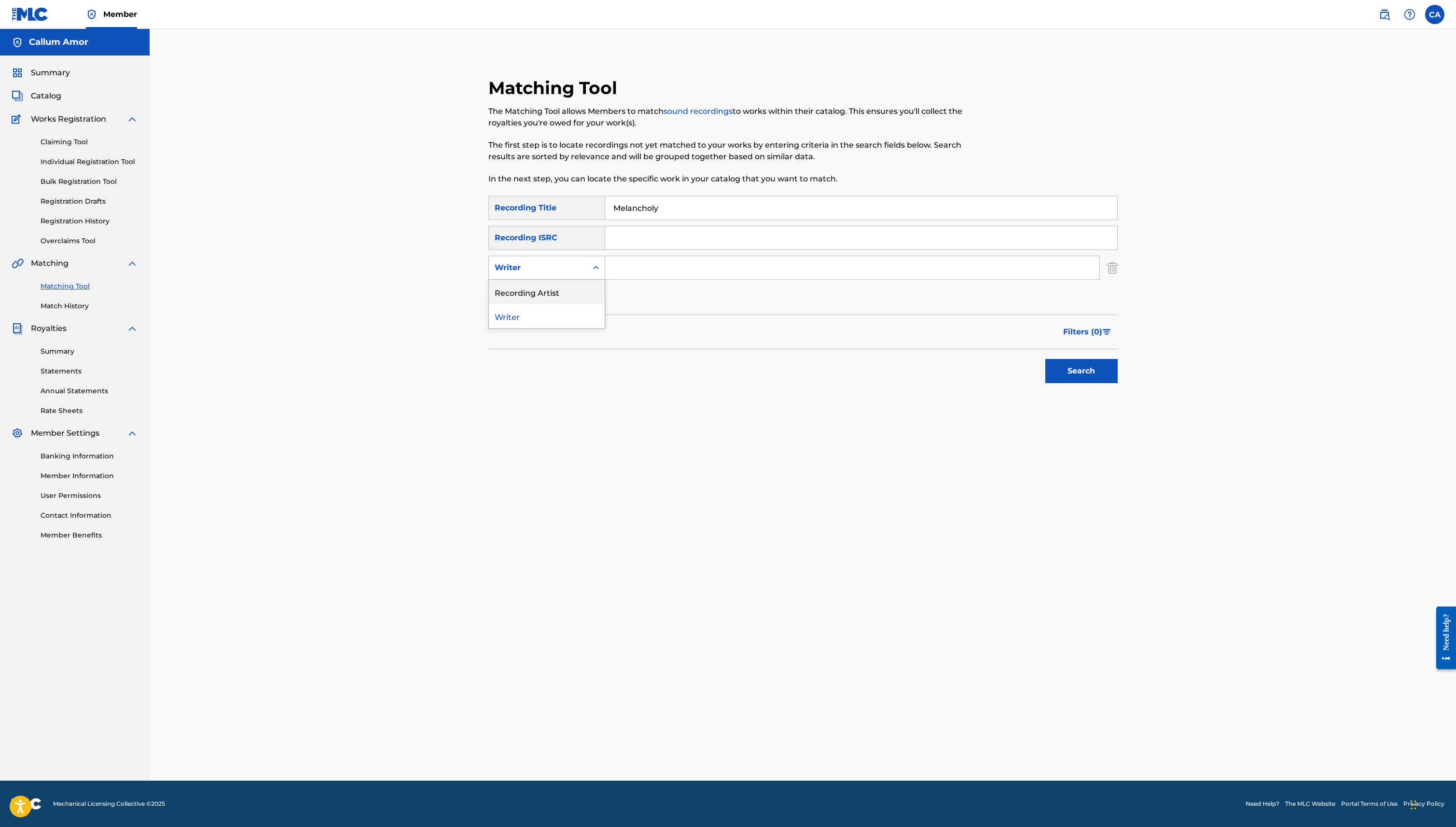
click at [557, 284] on div "Recording Artist" at bounding box center [547, 292] width 116 height 24
click at [615, 283] on div "SearchWithCriteria1ce6c854-24e4-4d44-b16f-4b477a25ae97 Recording Title Melancho…" at bounding box center [803, 253] width 629 height 114
click at [627, 269] on input "Search Form" at bounding box center [852, 267] width 494 height 23
type input "White Cherry"
click at [1112, 373] on button "Search" at bounding box center [1081, 371] width 72 height 24
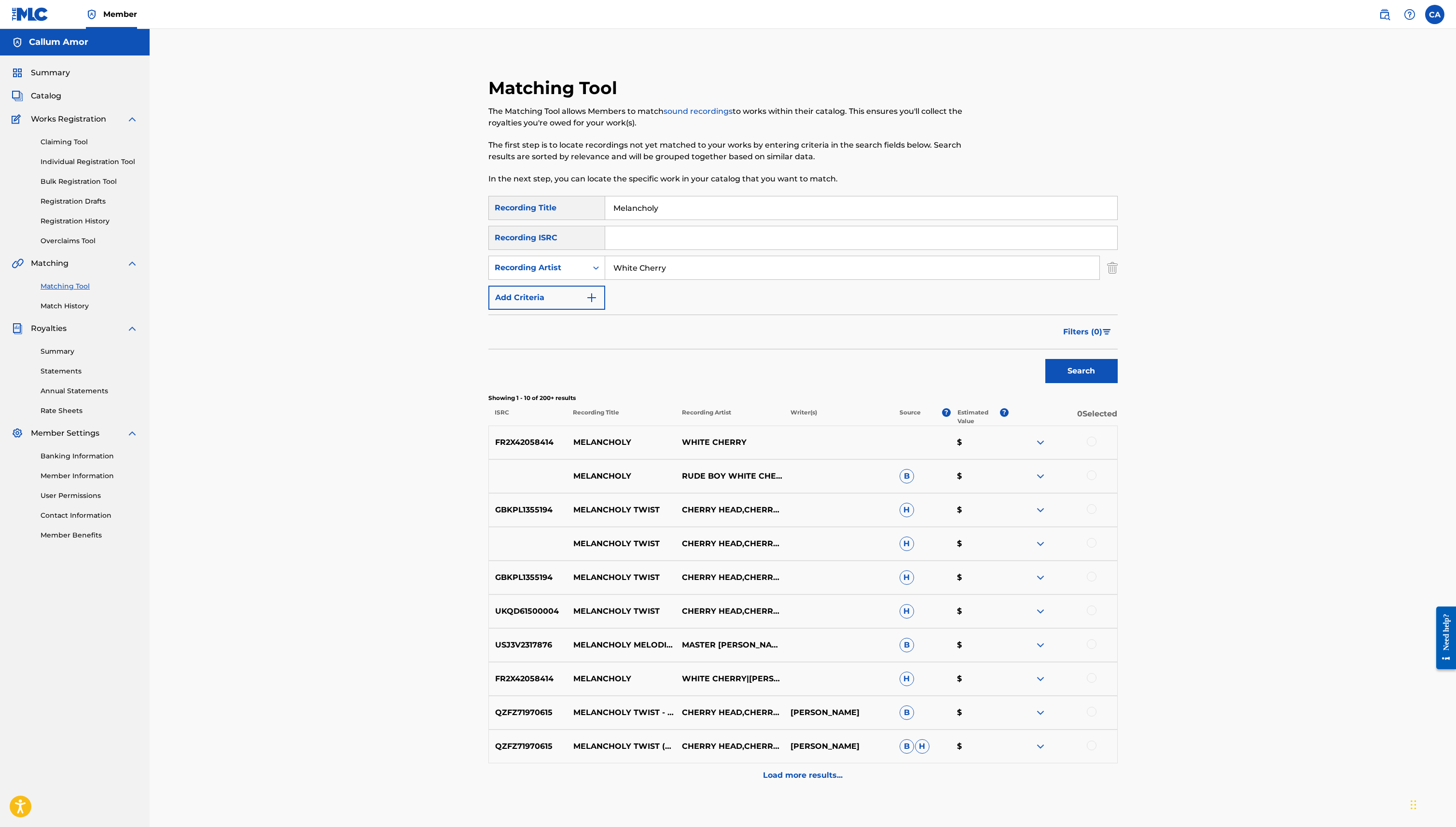
click at [720, 443] on p "WHITE CHERRY" at bounding box center [730, 442] width 109 height 12
click at [1034, 441] on div at bounding box center [1062, 442] width 109 height 12
click at [1038, 443] on img at bounding box center [1041, 442] width 12 height 12
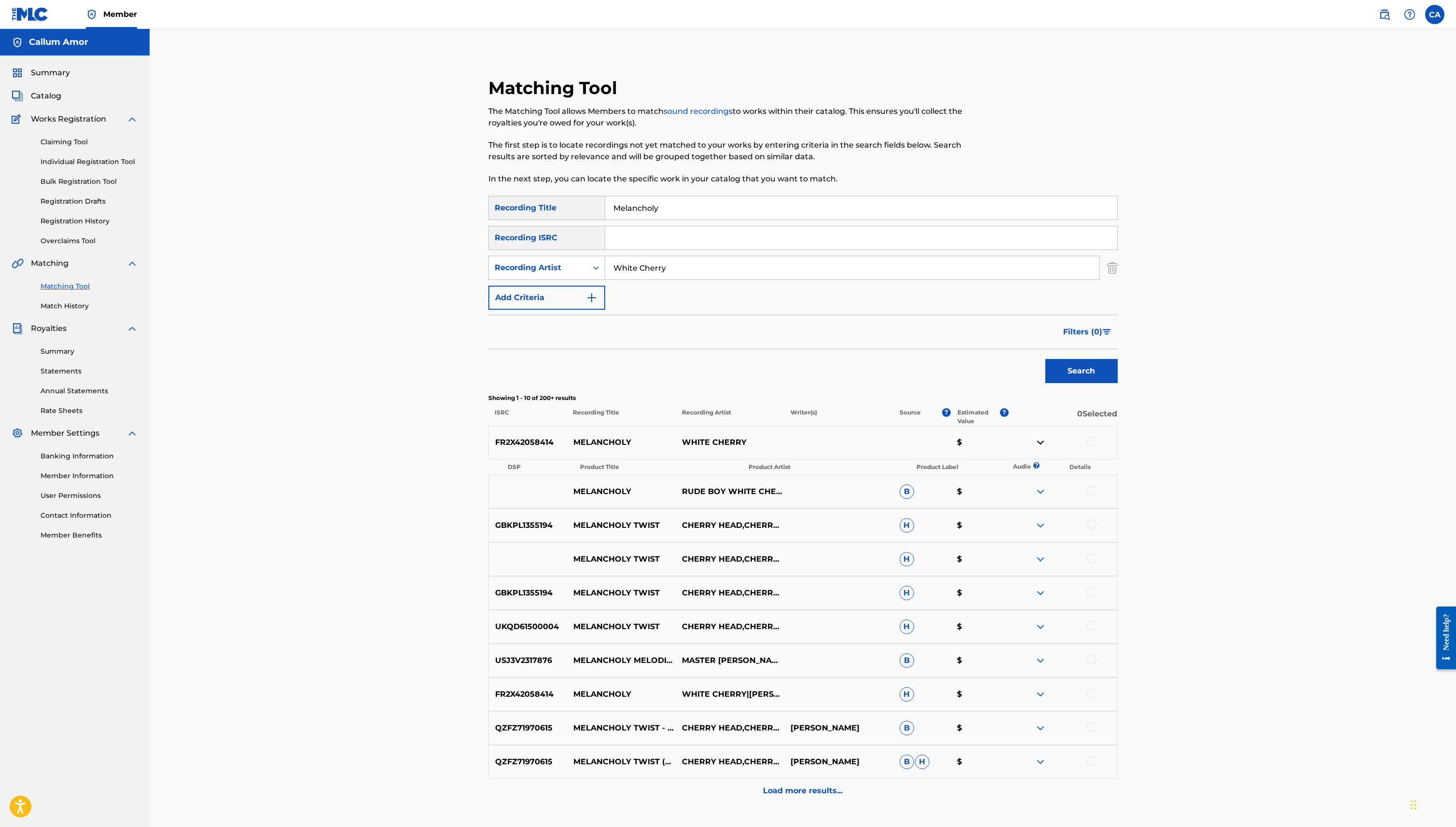
scroll to position [16, 0]
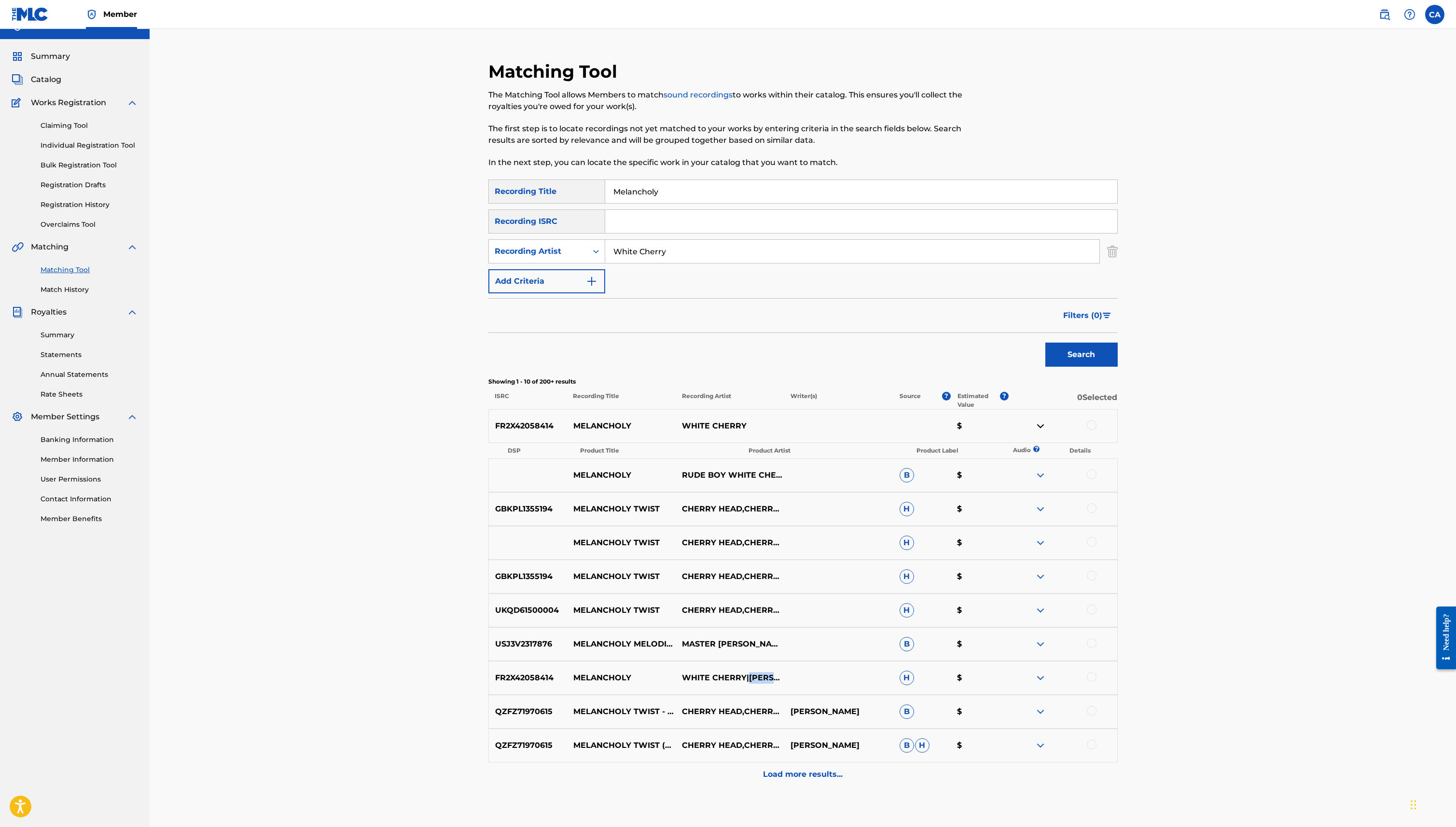
drag, startPoint x: 683, startPoint y: 666, endPoint x: 741, endPoint y: 679, distance: 59.4
click at [741, 679] on p "WHITE CHERRY|[PERSON_NAME]|[PERSON_NAME] [PERSON_NAME]" at bounding box center [730, 678] width 109 height 12
copy p "[PERSON_NAME]"
click at [74, 126] on link "Claiming Tool" at bounding box center [89, 125] width 98 height 10
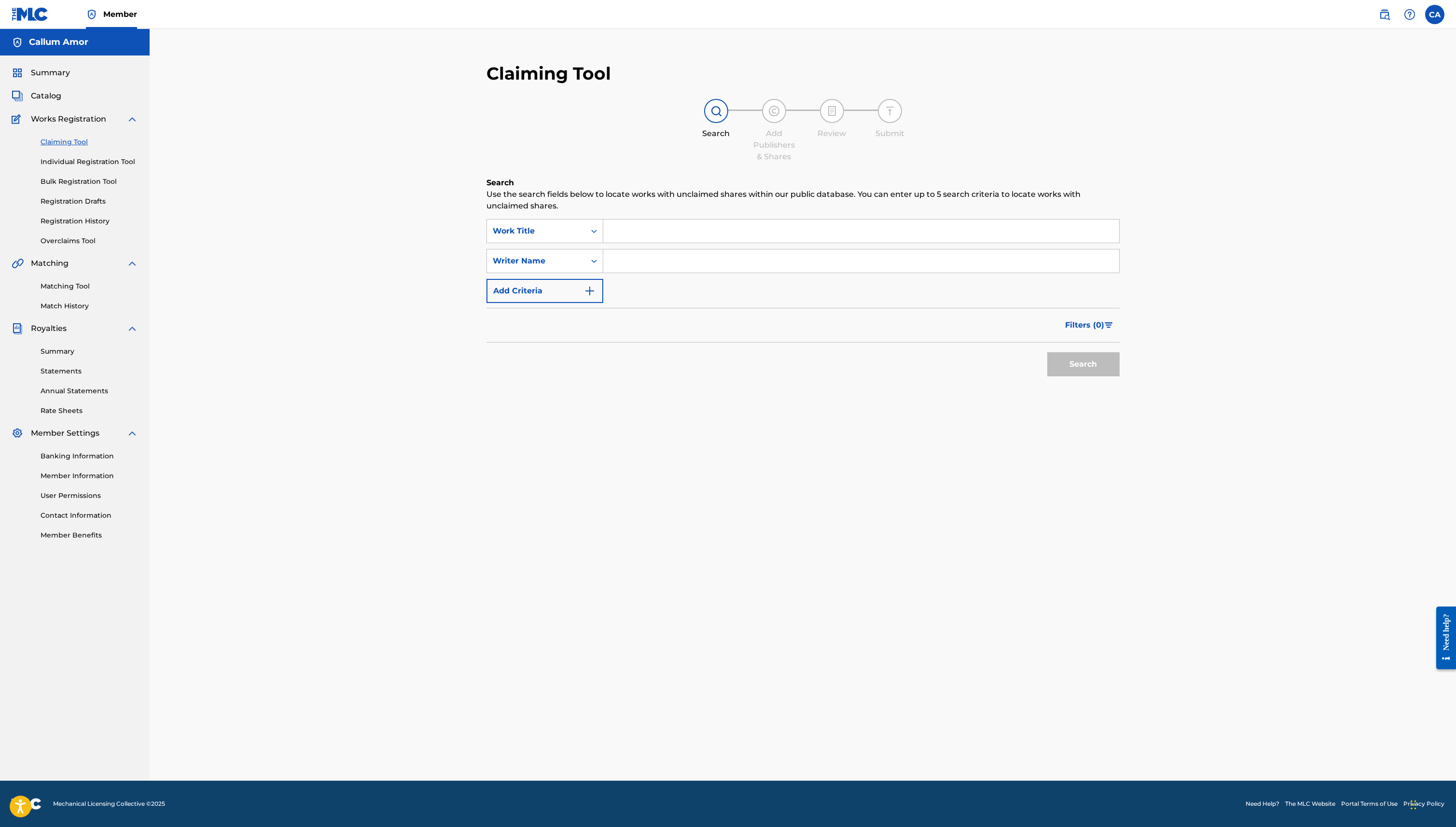
click at [630, 232] on input "Search Form" at bounding box center [861, 231] width 516 height 23
click at [629, 249] on input "Search Form" at bounding box center [861, 261] width 516 height 23
paste input "[PERSON_NAME]"
type input "[PERSON_NAME]"
click at [1077, 369] on button "Search" at bounding box center [1083, 364] width 72 height 24
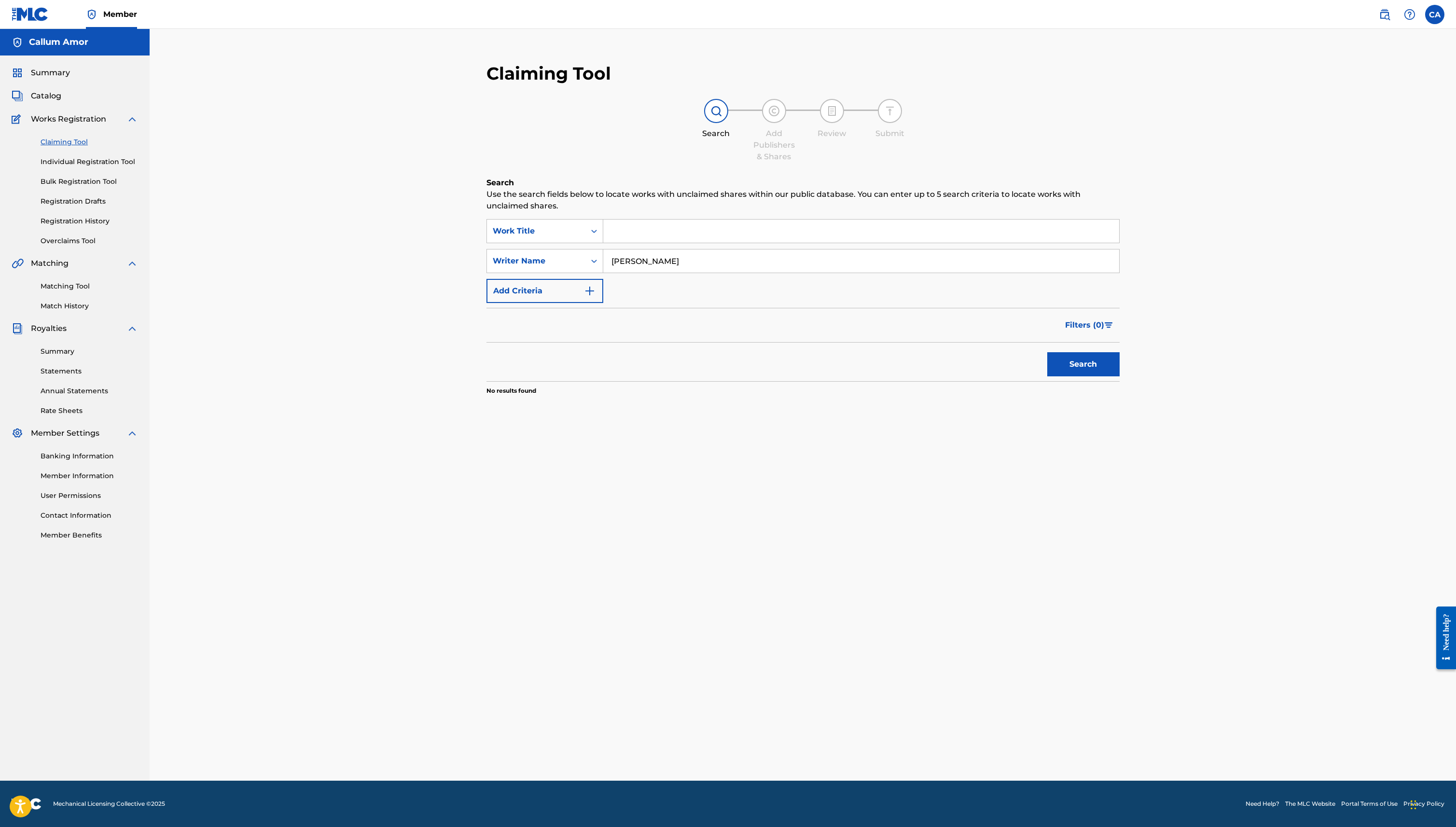
click at [1076, 369] on button "Search" at bounding box center [1083, 364] width 72 height 24
click at [653, 253] on input "[PERSON_NAME]" at bounding box center [861, 261] width 516 height 23
click at [74, 285] on link "Matching Tool" at bounding box center [89, 286] width 98 height 10
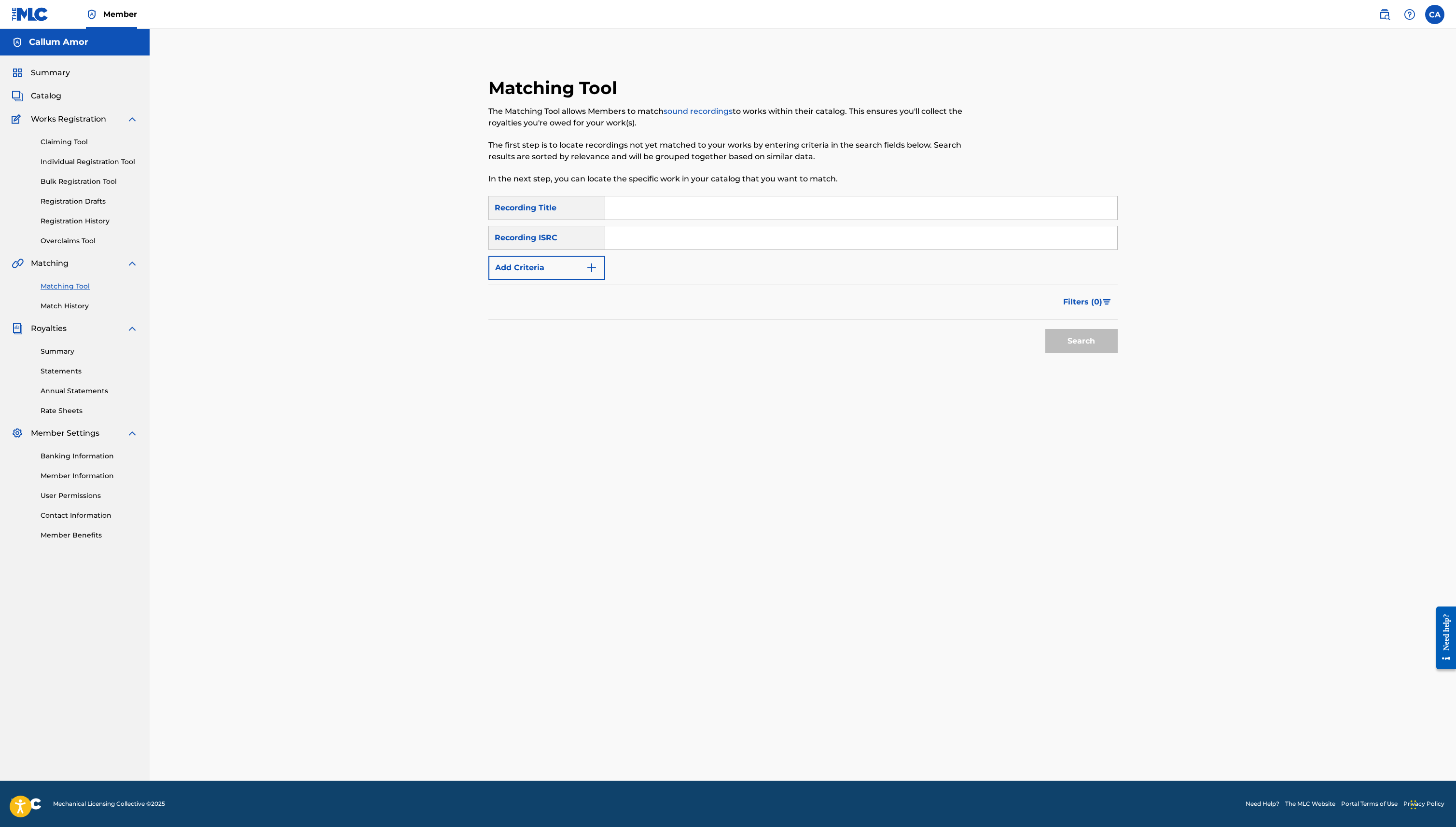
click at [46, 13] on img at bounding box center [30, 14] width 37 height 14
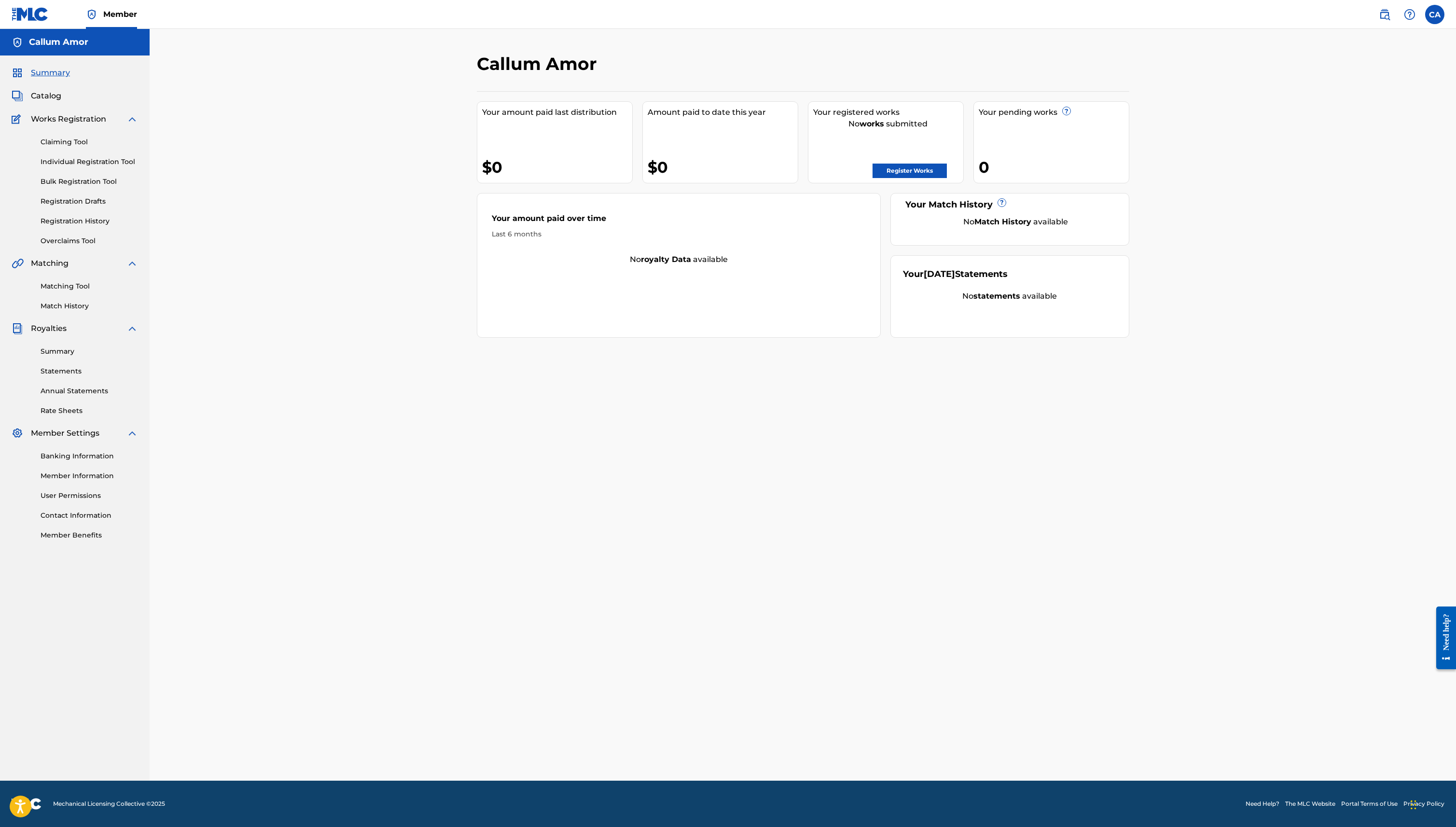
click at [95, 161] on link "Individual Registration Tool" at bounding box center [89, 162] width 98 height 10
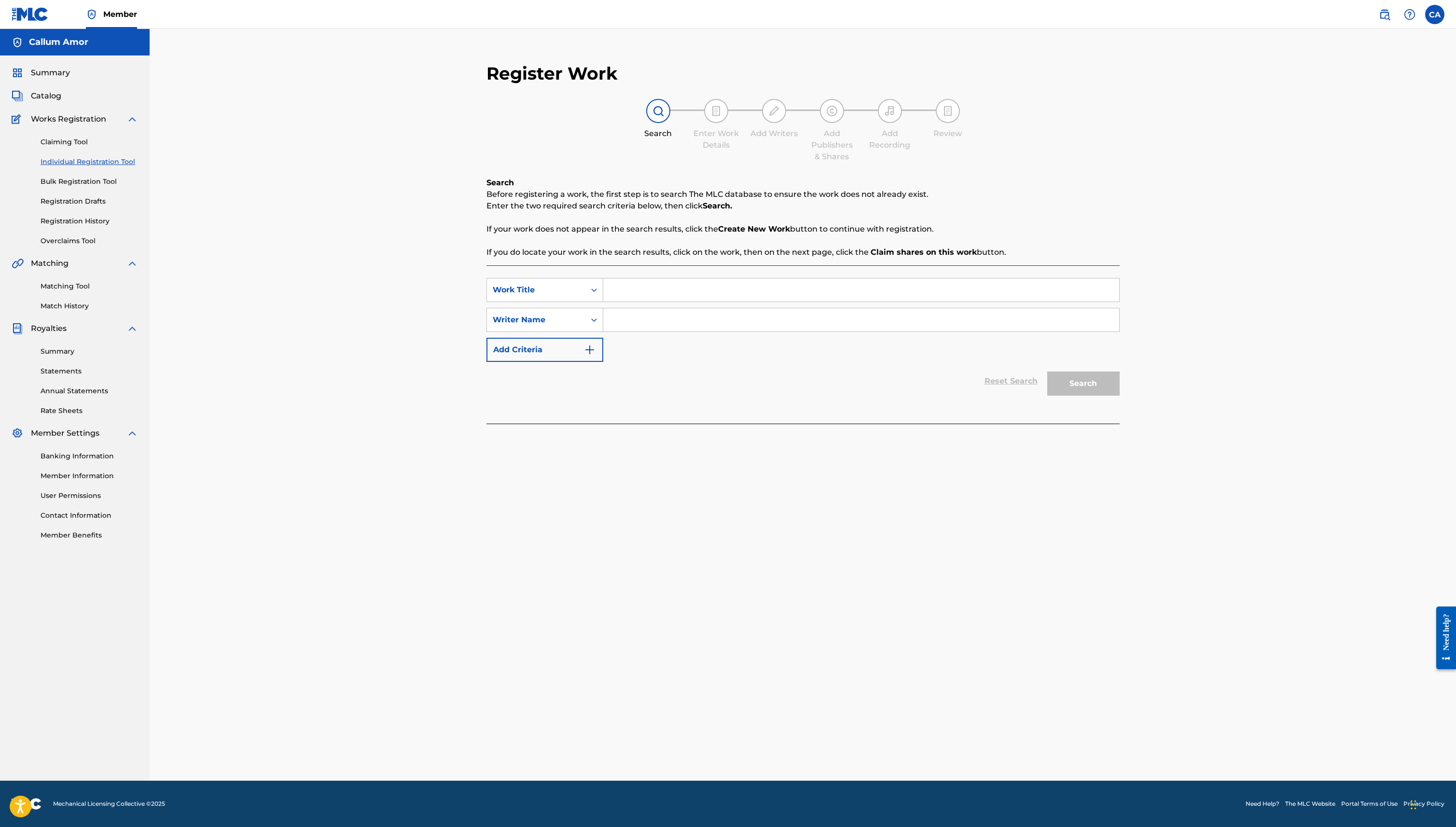
click at [709, 295] on input "Search Form" at bounding box center [861, 289] width 516 height 23
paste input "[PERSON_NAME]"
type input "[PERSON_NAME]"
click at [663, 308] on input "Search Form" at bounding box center [861, 319] width 516 height 23
paste input "[PERSON_NAME]"
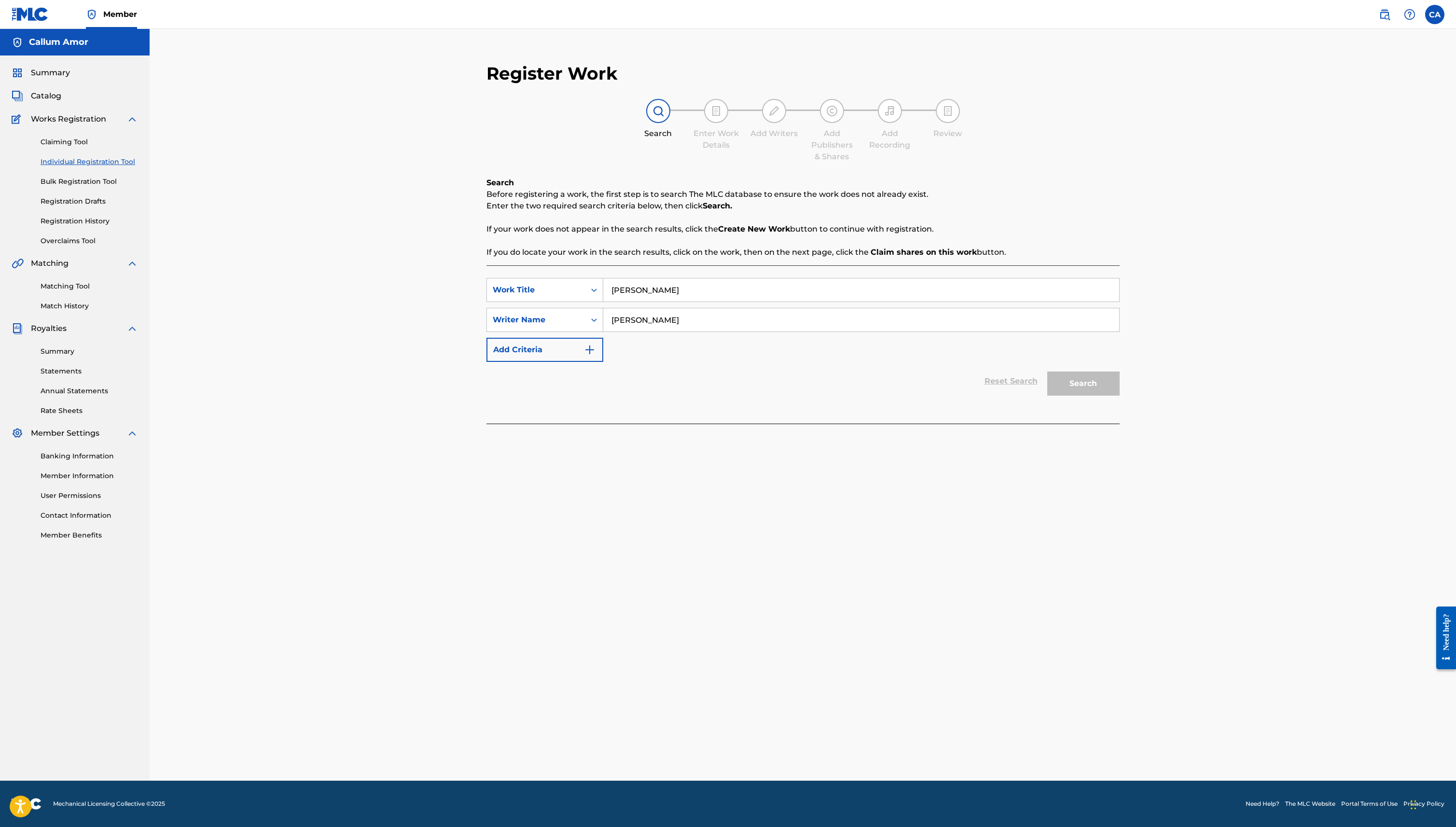
type input "[PERSON_NAME]"
click at [674, 296] on input "[PERSON_NAME]" at bounding box center [861, 289] width 516 height 23
click at [1092, 383] on div "Search" at bounding box center [1081, 381] width 77 height 39
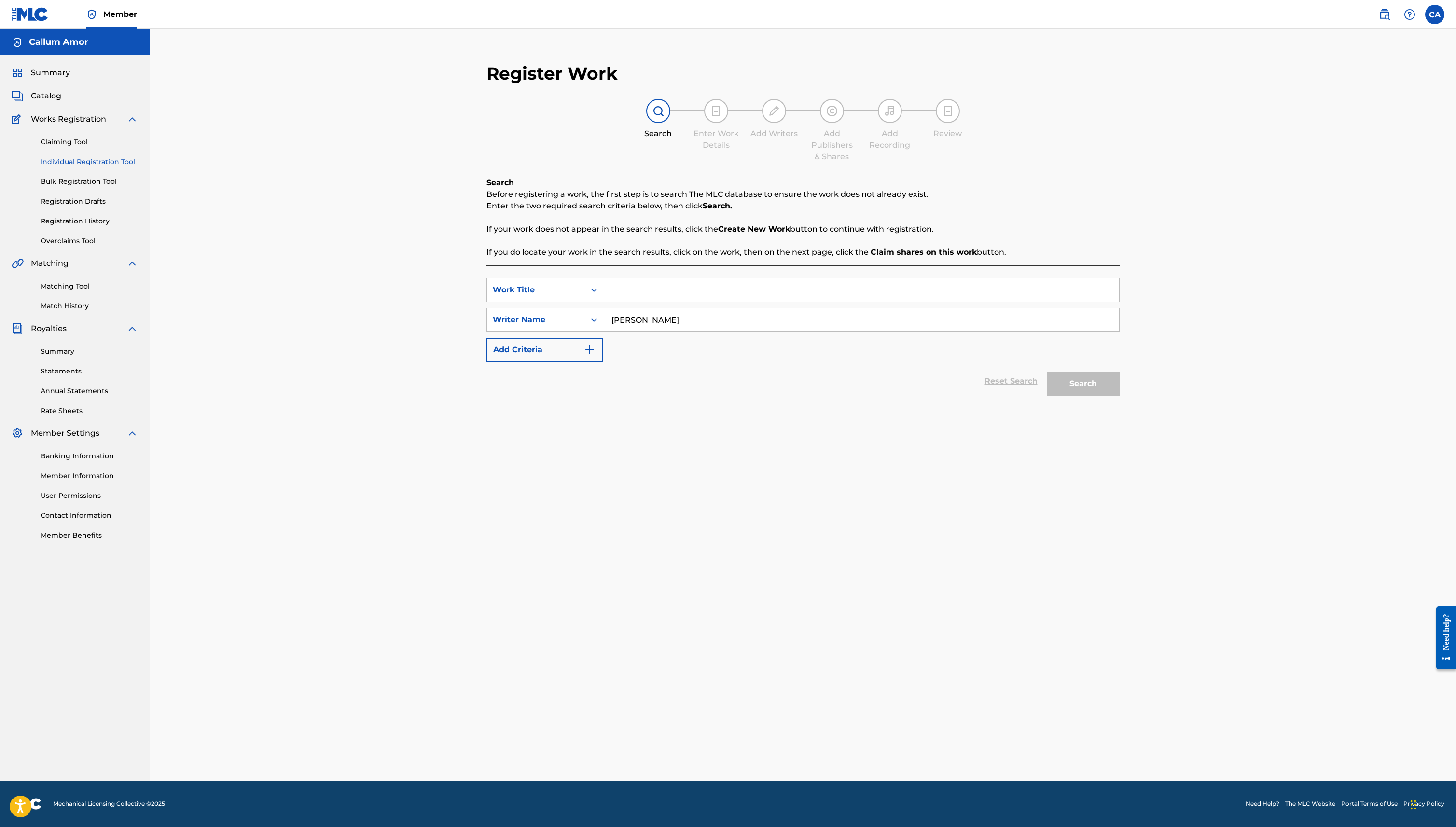
click at [897, 292] on input "Search Form" at bounding box center [861, 289] width 516 height 23
click at [897, 321] on input "[PERSON_NAME]" at bounding box center [861, 319] width 516 height 23
click at [613, 289] on input "Search Form" at bounding box center [861, 289] width 516 height 23
type input "Melancholy"
click at [1094, 391] on button "Search" at bounding box center [1083, 383] width 72 height 24
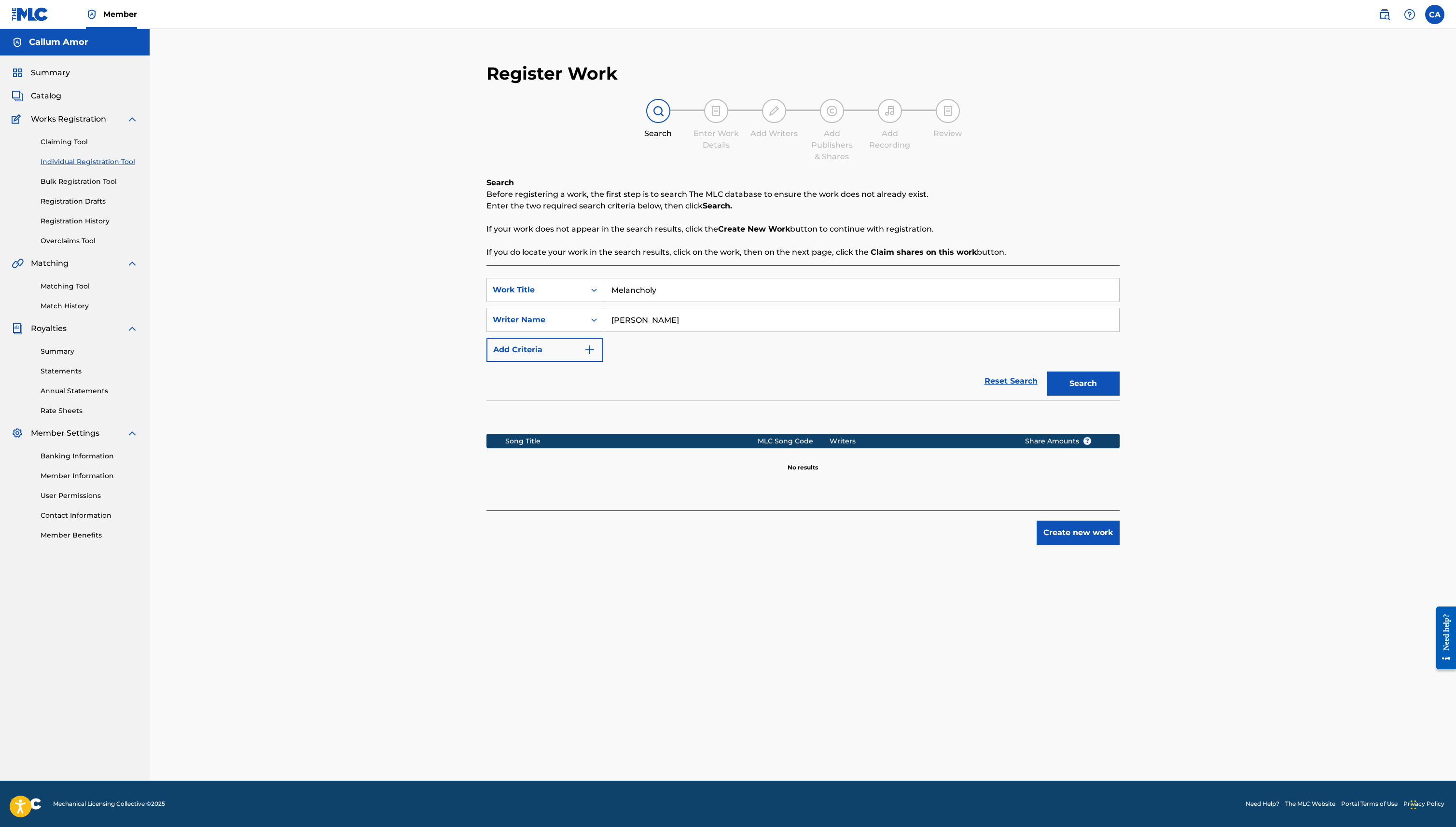
click at [770, 311] on input "[PERSON_NAME]" at bounding box center [861, 319] width 516 height 23
click at [1081, 384] on div "Search" at bounding box center [1081, 381] width 77 height 39
click at [968, 335] on div "SearchWithCriteria754a8727-a4a3-43ca-9dcb-e9137ed440af Work Title Melancholy Se…" at bounding box center [803, 319] width 633 height 84
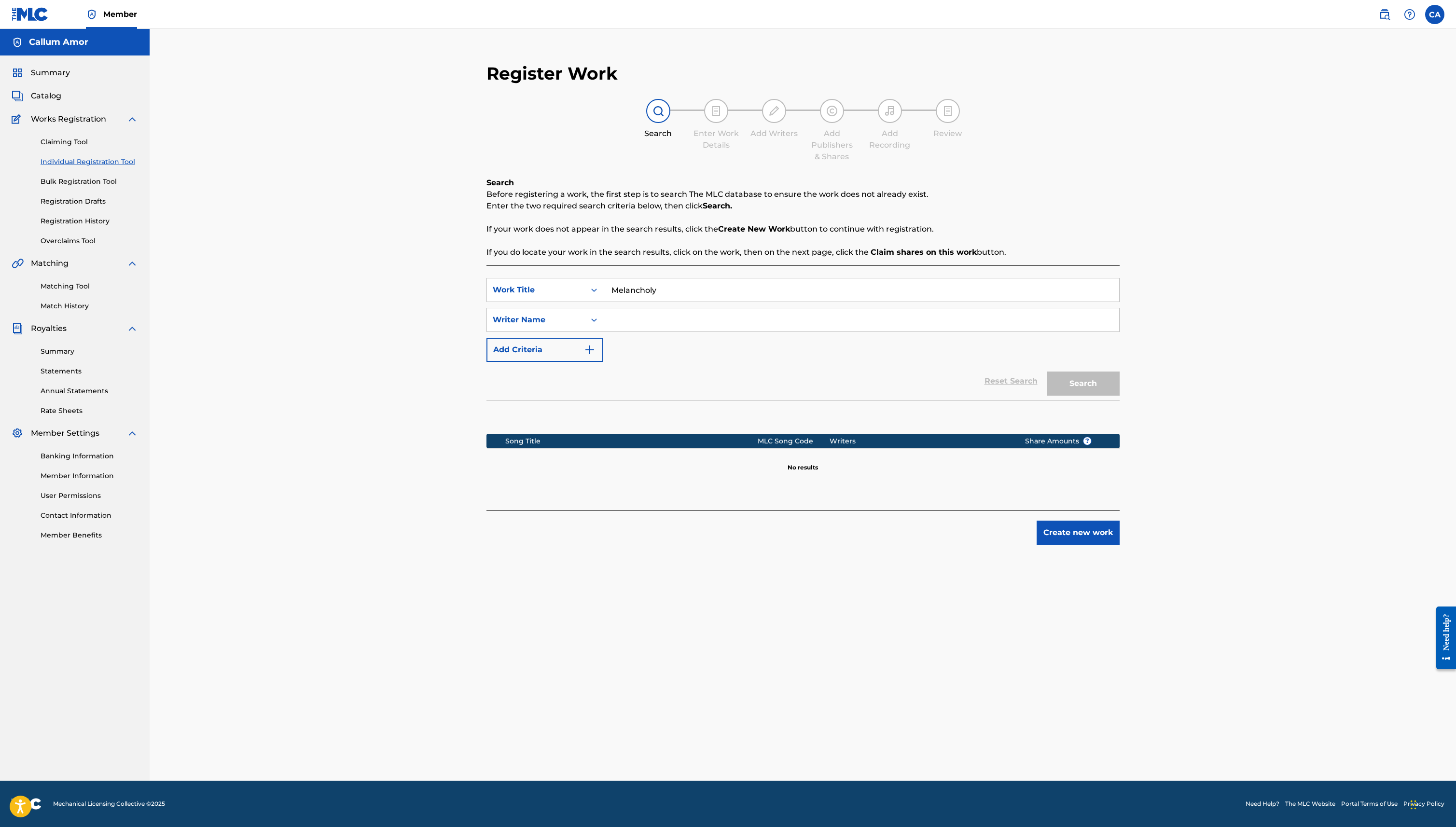
click at [966, 324] on input "Search Form" at bounding box center [861, 319] width 516 height 23
click at [576, 348] on button "Add Criteria" at bounding box center [545, 349] width 117 height 24
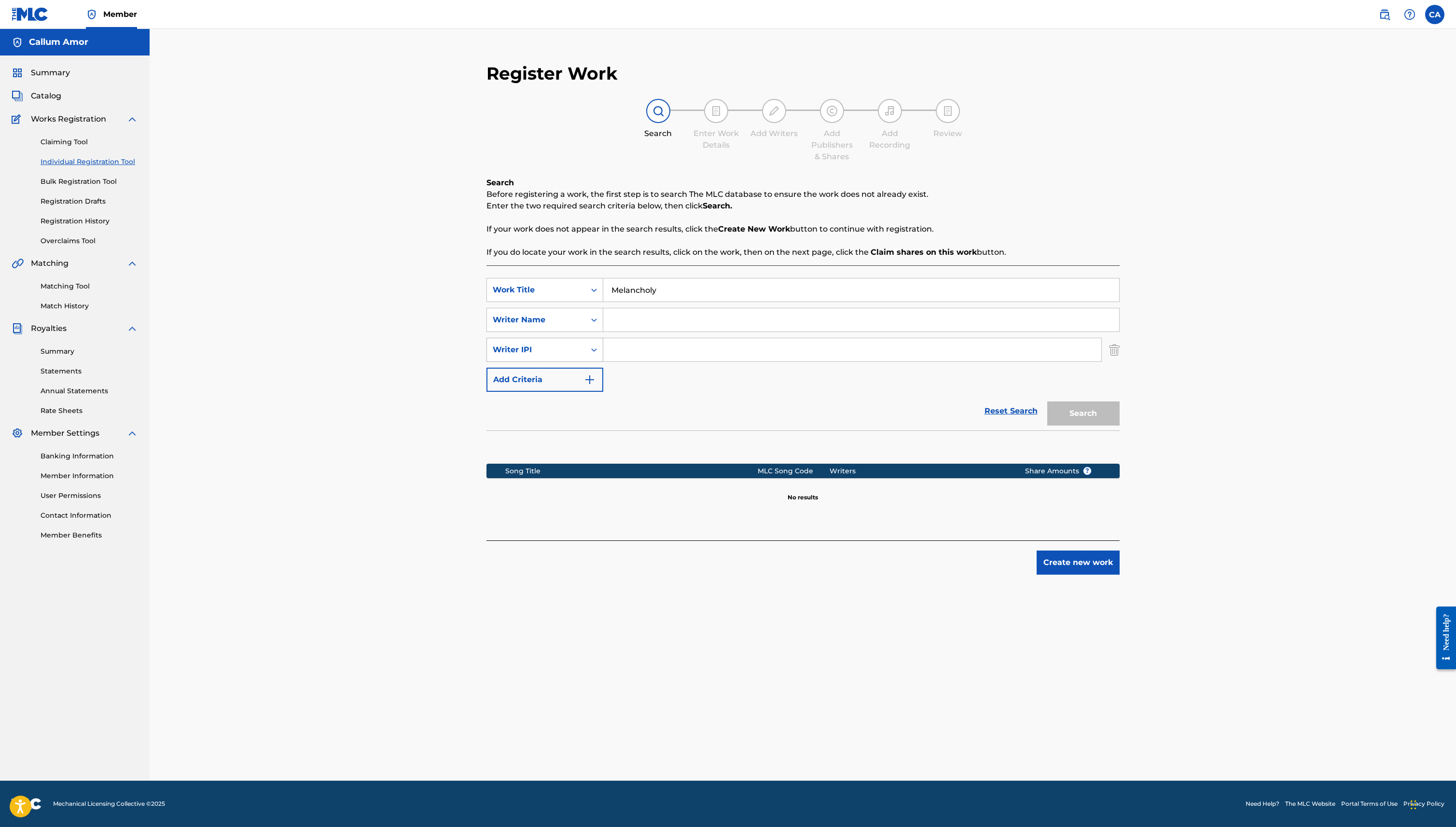
click at [576, 352] on div "Writer IPI" at bounding box center [536, 350] width 87 height 12
click at [643, 318] on input "Search Form" at bounding box center [861, 319] width 516 height 23
click at [1092, 421] on div "Search" at bounding box center [1081, 411] width 77 height 39
click at [957, 381] on div "SearchWithCriteria754a8727-a4a3-43ca-9dcb-e9137ed440af Work Title Melancholy Se…" at bounding box center [803, 335] width 633 height 114
click at [1108, 350] on div "SearchWithCriteriafdbdd13c-dfa3-409d-a3d2-69f3ddc83b77 Writer IPI" at bounding box center [803, 349] width 633 height 24
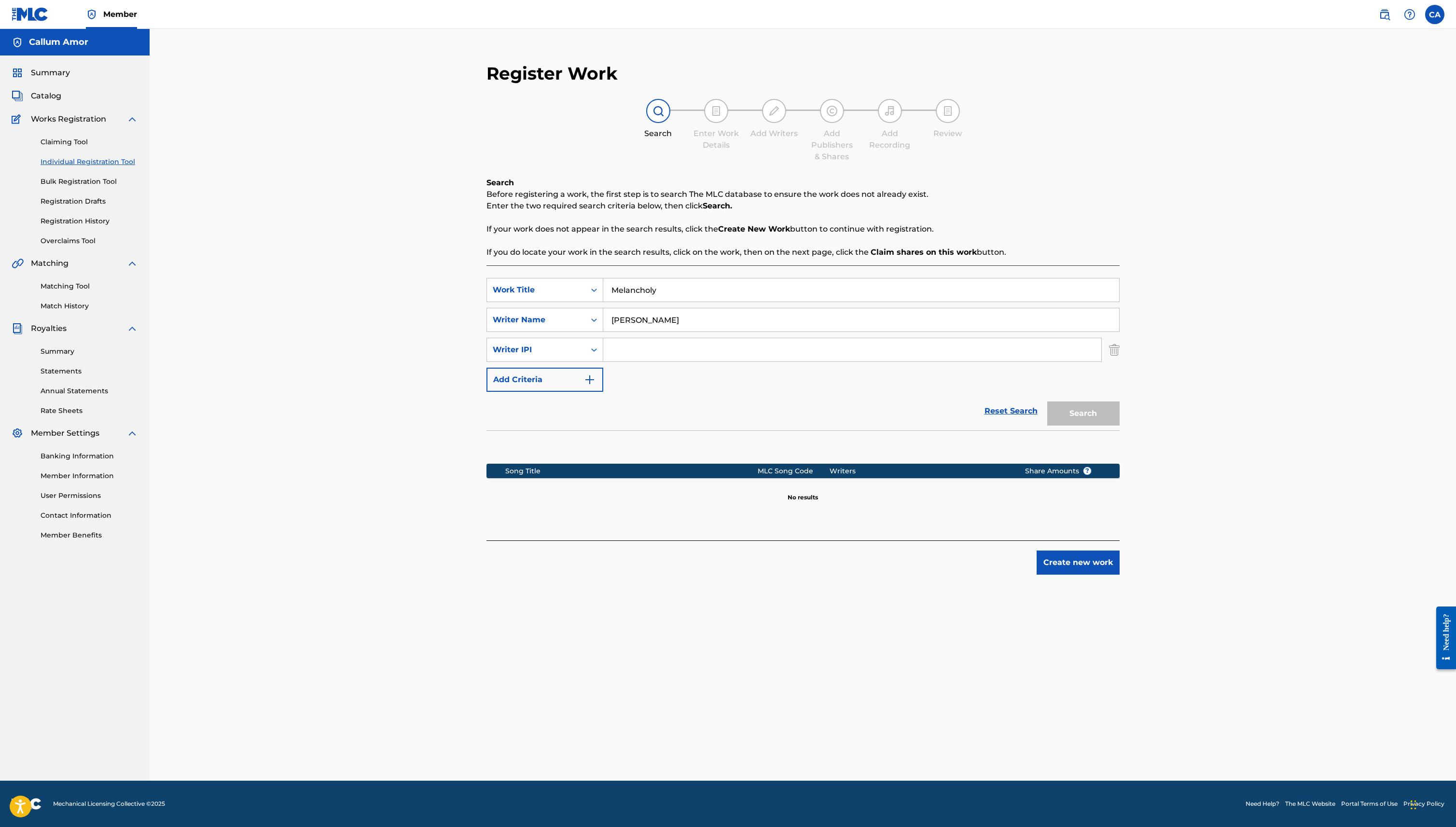
click at [1120, 350] on div "Register Work Search Enter Work Details Add Writers Add Publishers & Shares Add…" at bounding box center [803, 318] width 653 height 531
click at [1107, 349] on div "SearchWithCriteriafdbdd13c-dfa3-409d-a3d2-69f3ddc83b77 Writer IPI" at bounding box center [803, 349] width 633 height 24
click at [1110, 349] on img "Search Form" at bounding box center [1115, 349] width 11 height 24
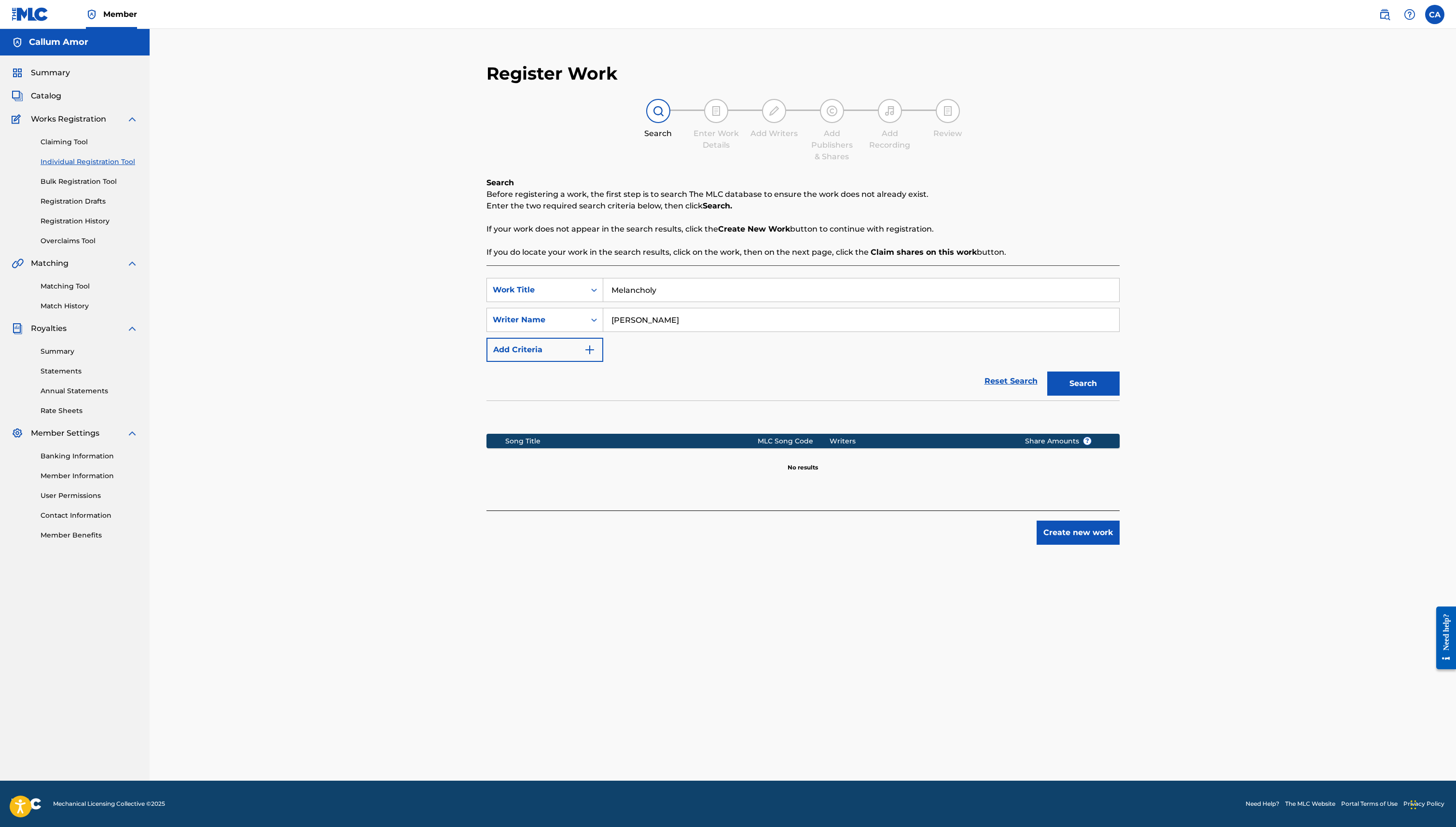
click at [1056, 386] on button "Search" at bounding box center [1083, 383] width 72 height 24
click at [646, 315] on input "[PERSON_NAME]" at bounding box center [861, 319] width 516 height 23
type input "Т"
type input "White Cherry"
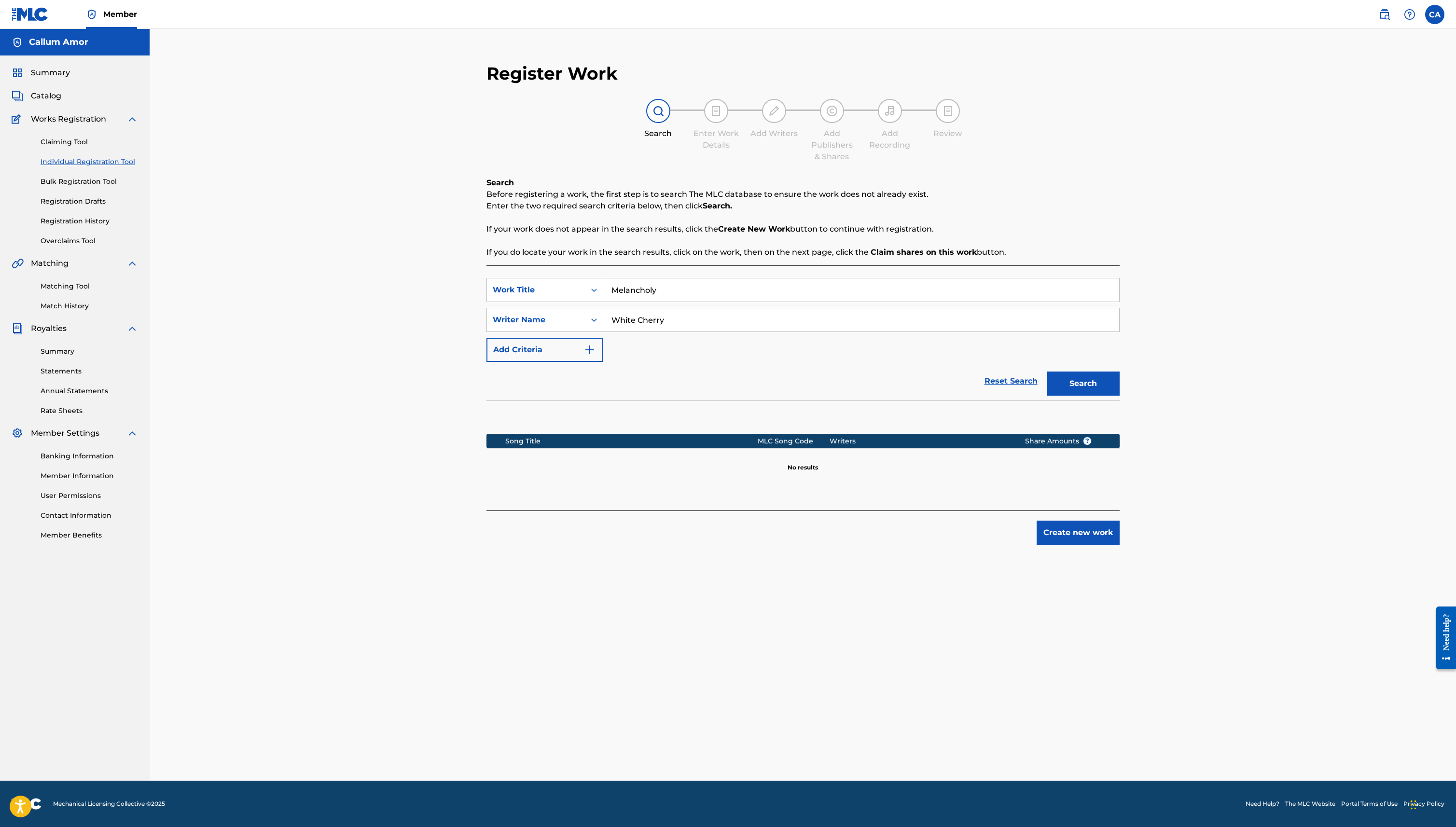
click at [1066, 382] on button "Search" at bounding box center [1083, 383] width 72 height 24
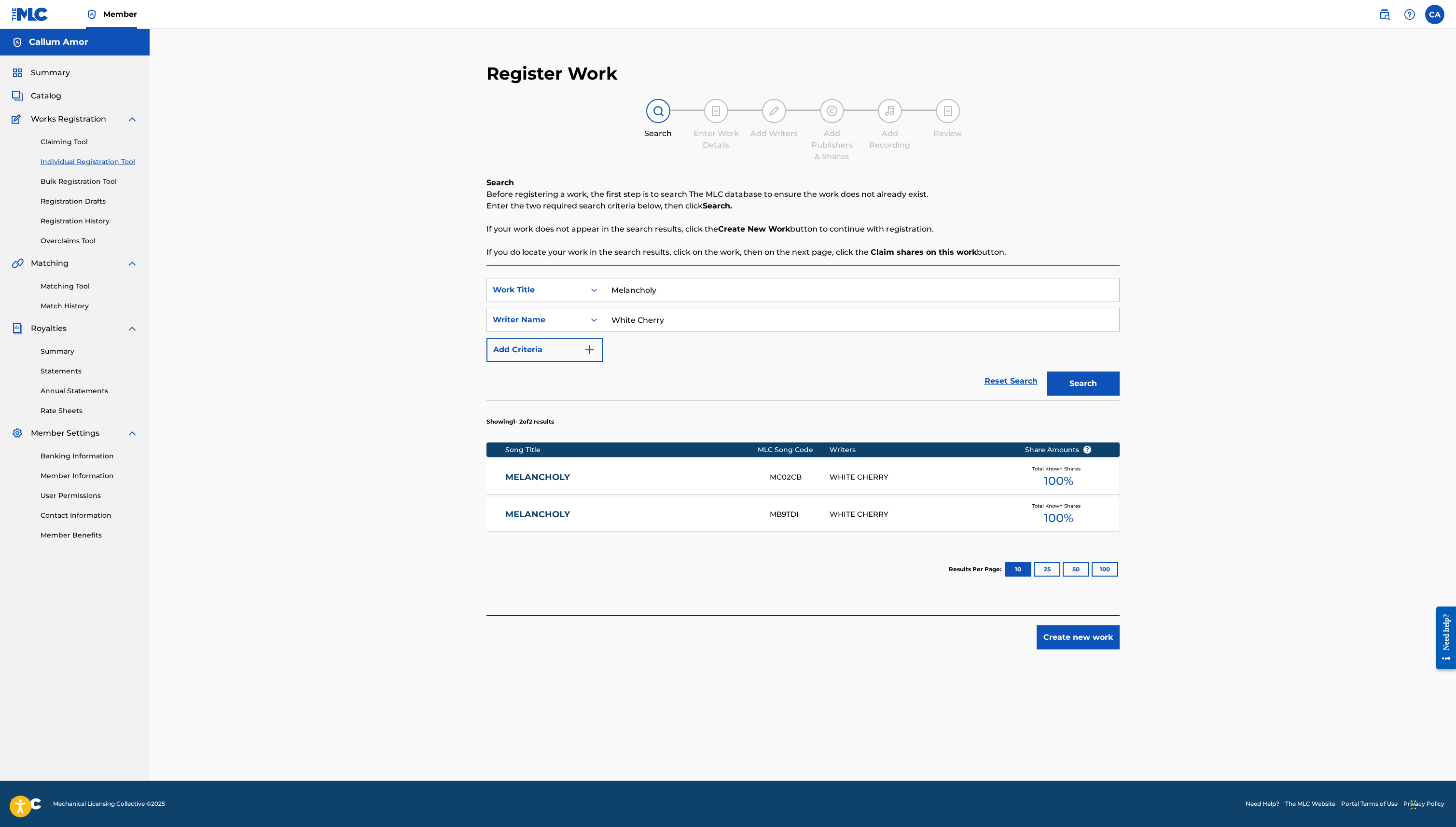
click at [748, 482] on link "MELANCHOLY" at bounding box center [631, 477] width 251 height 11
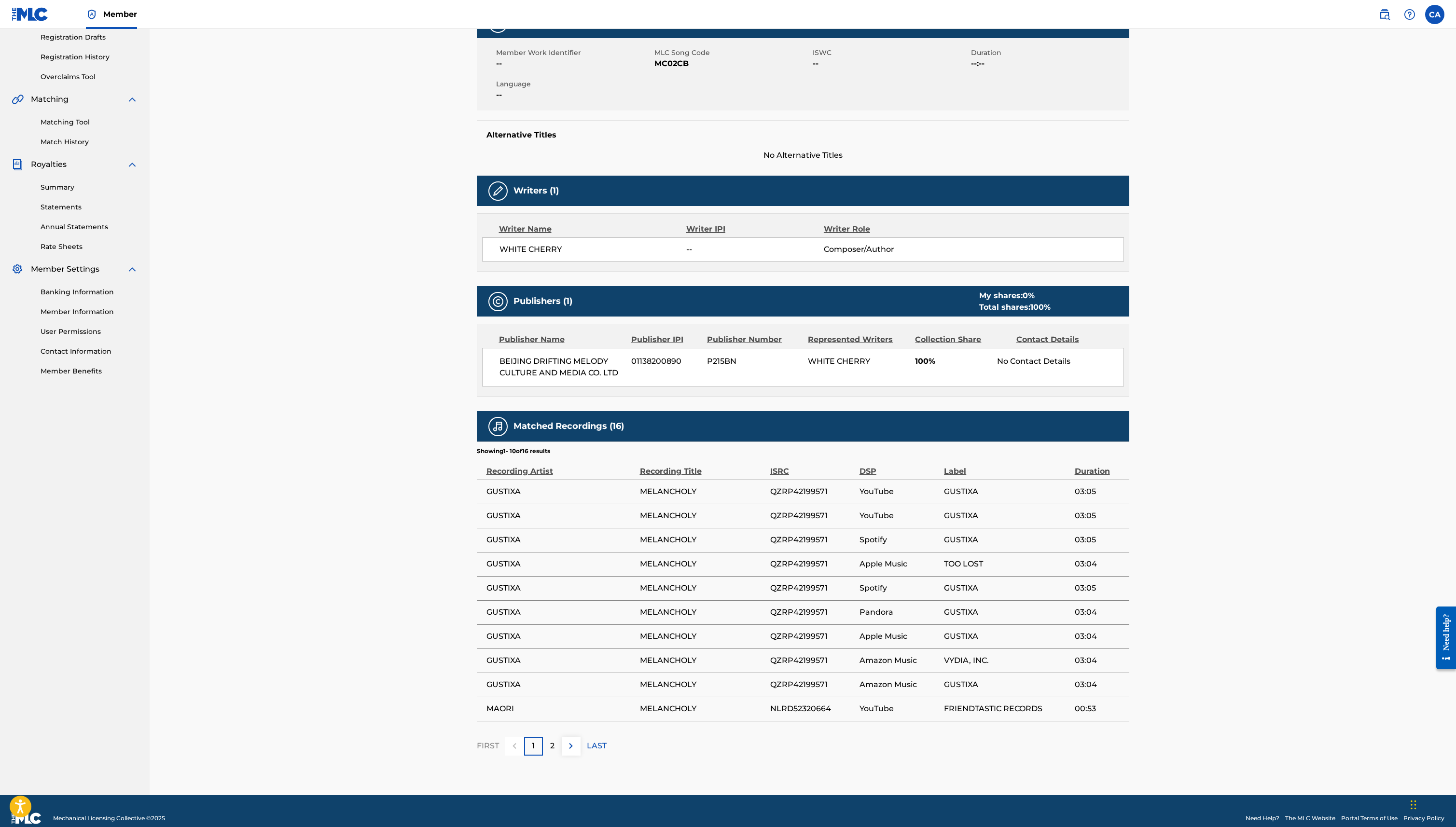
scroll to position [178, 0]
